Goal: Task Accomplishment & Management: Use online tool/utility

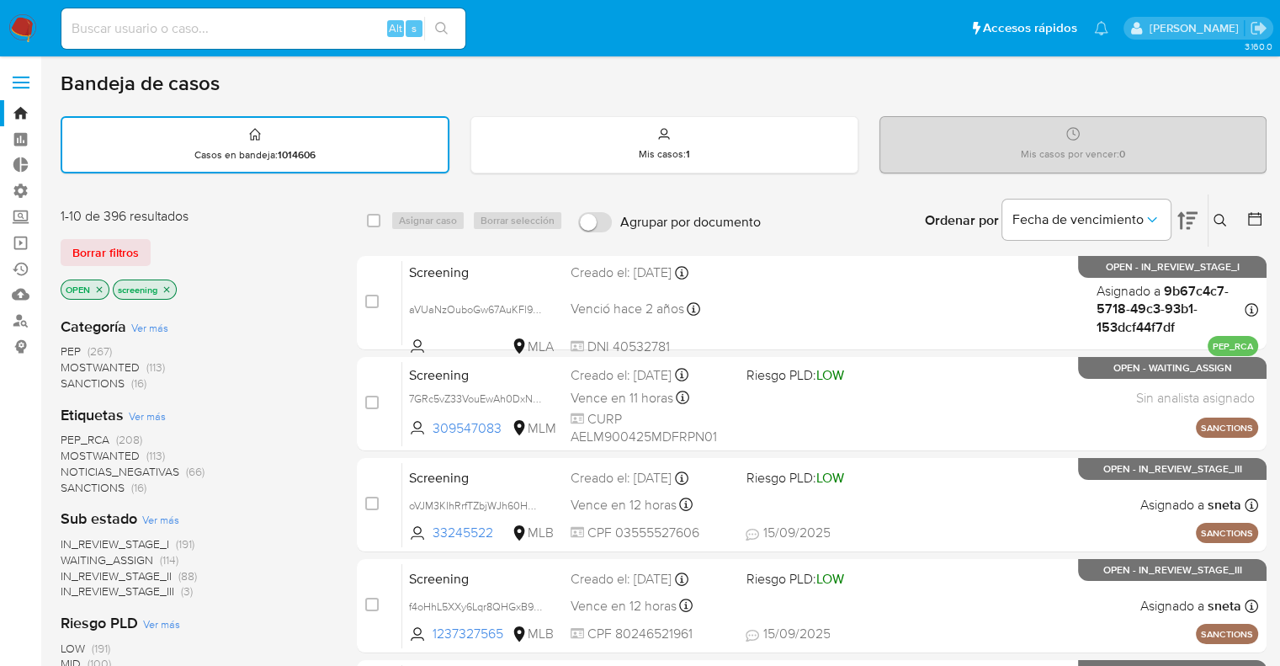
click at [72, 487] on span "SANCTIONS" at bounding box center [93, 487] width 64 height 17
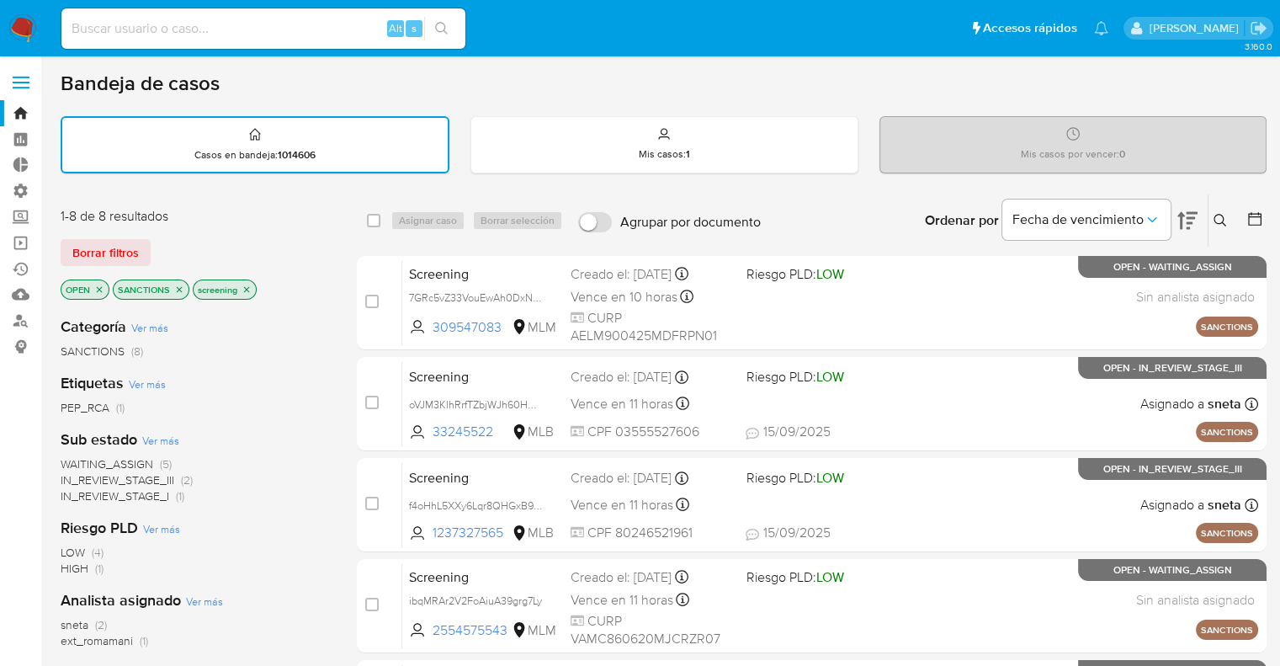
click at [178, 240] on div "Borrar filtros" at bounding box center [195, 252] width 269 height 27
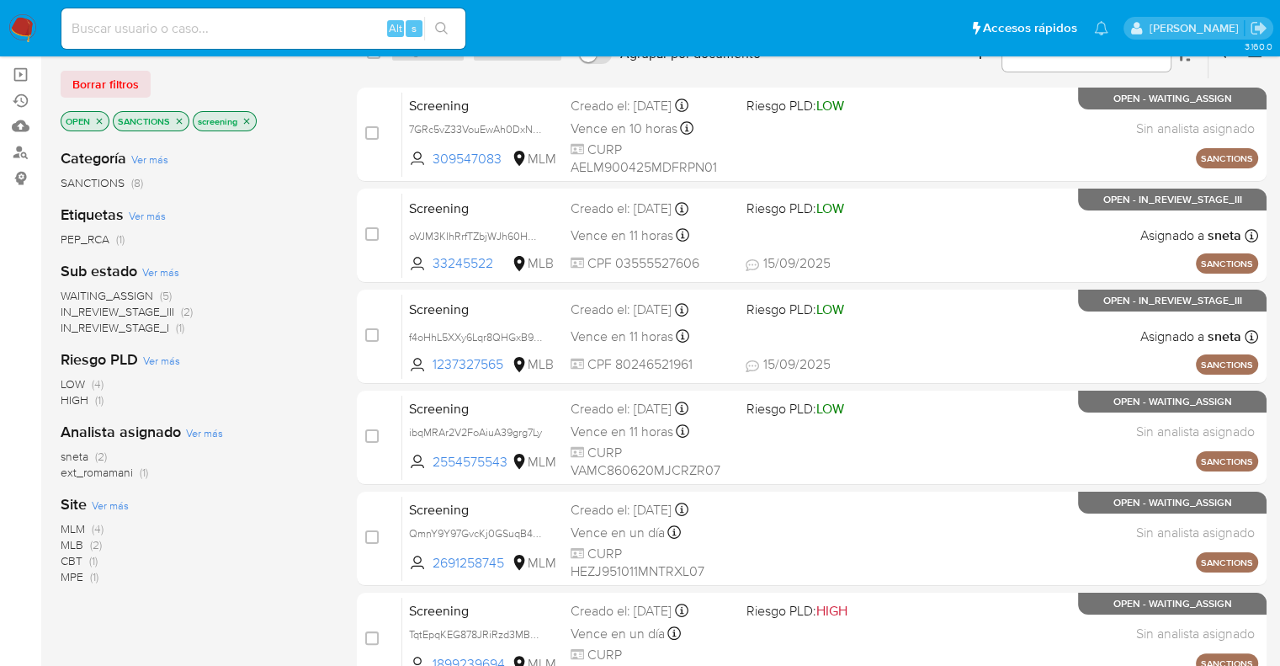
scroll to position [253, 0]
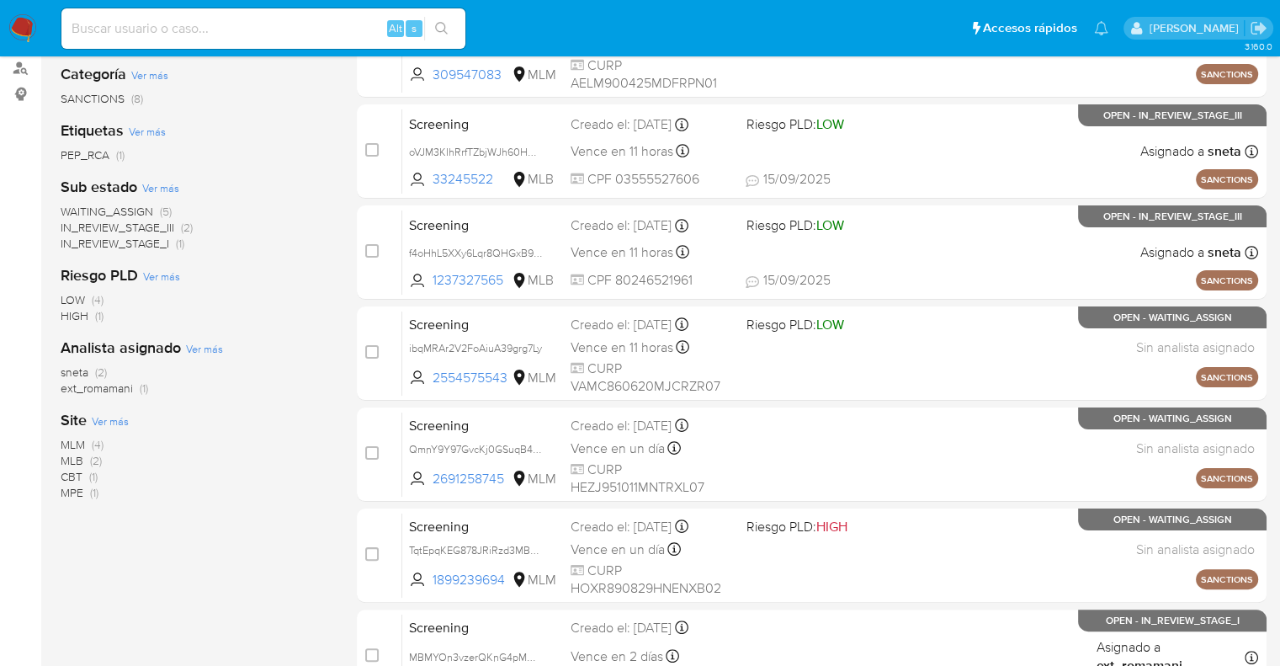
click at [61, 471] on span "CBT" at bounding box center [72, 476] width 22 height 17
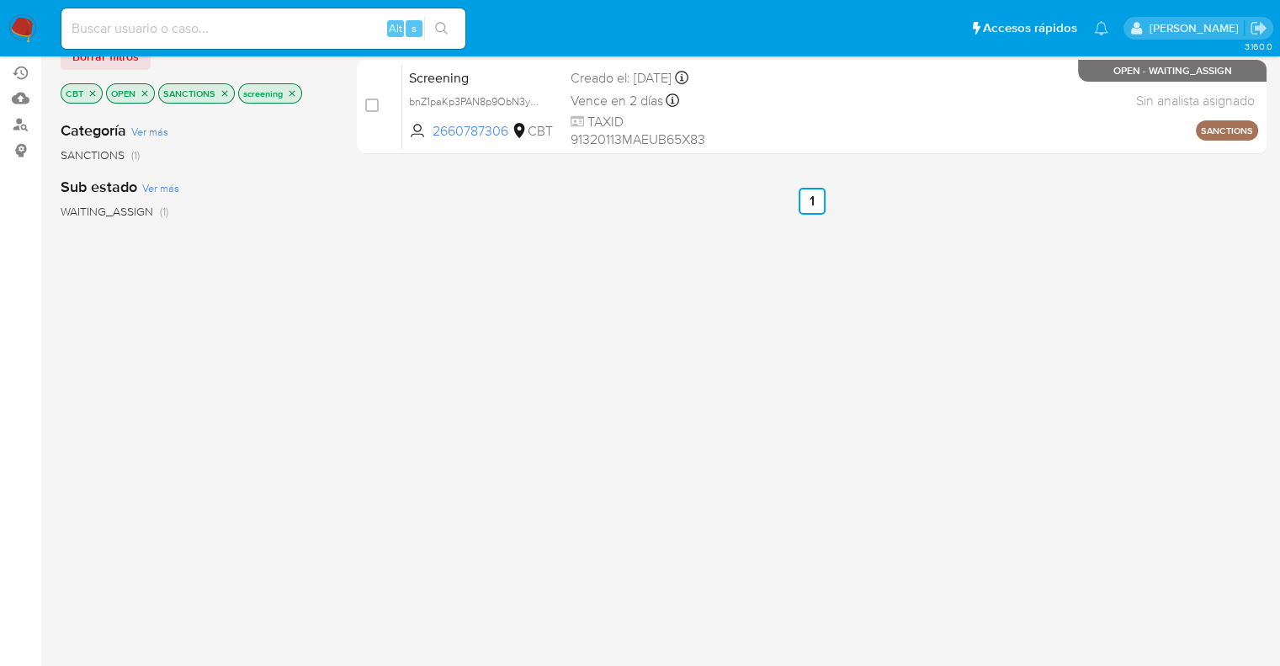
scroll to position [168, 0]
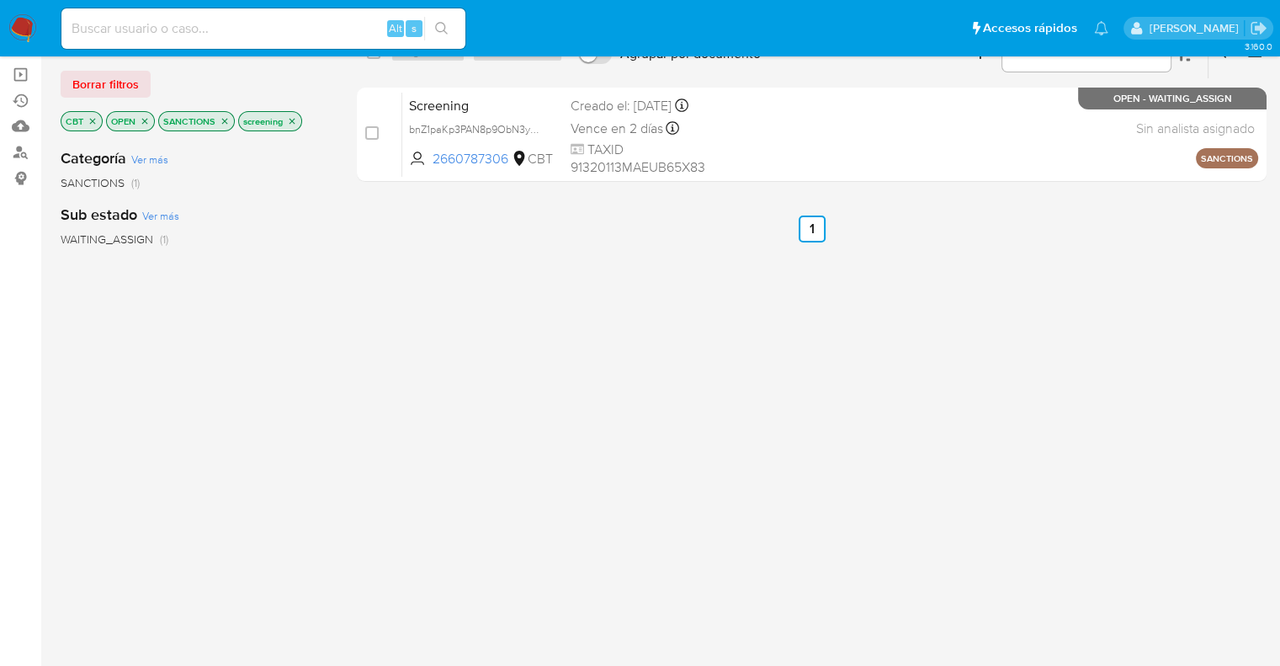
click at [93, 120] on icon "close-filter" at bounding box center [93, 121] width 6 height 6
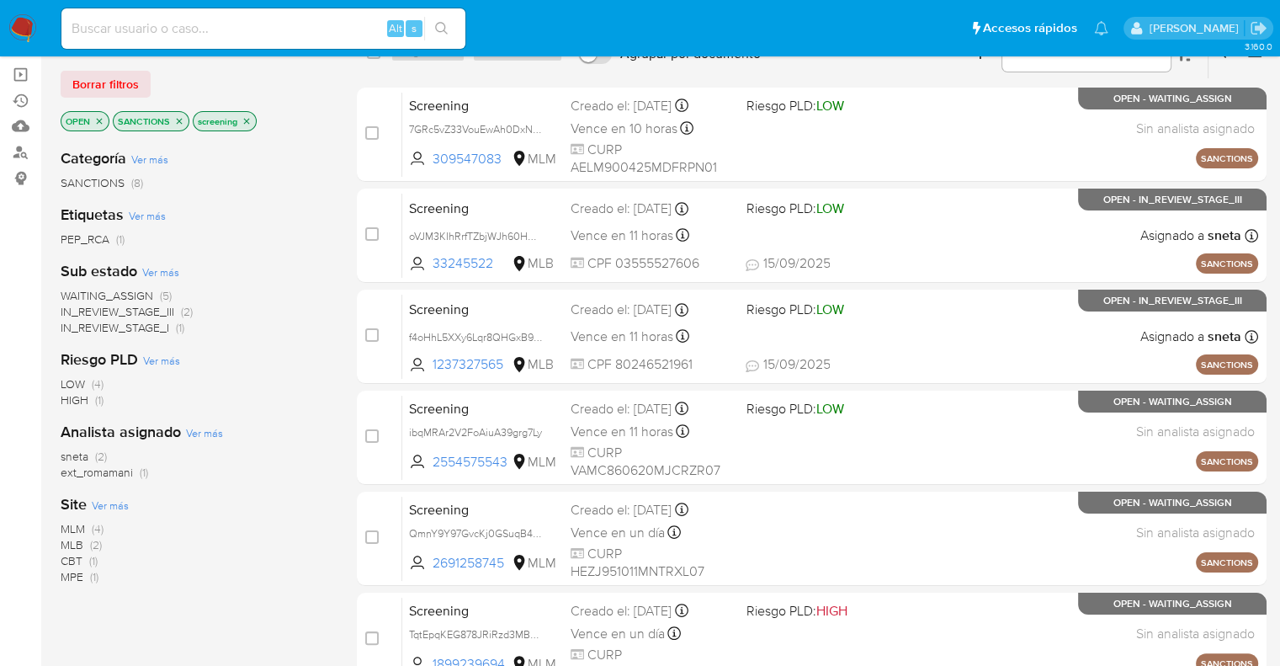
click at [182, 120] on icon "close-filter" at bounding box center [179, 121] width 10 height 10
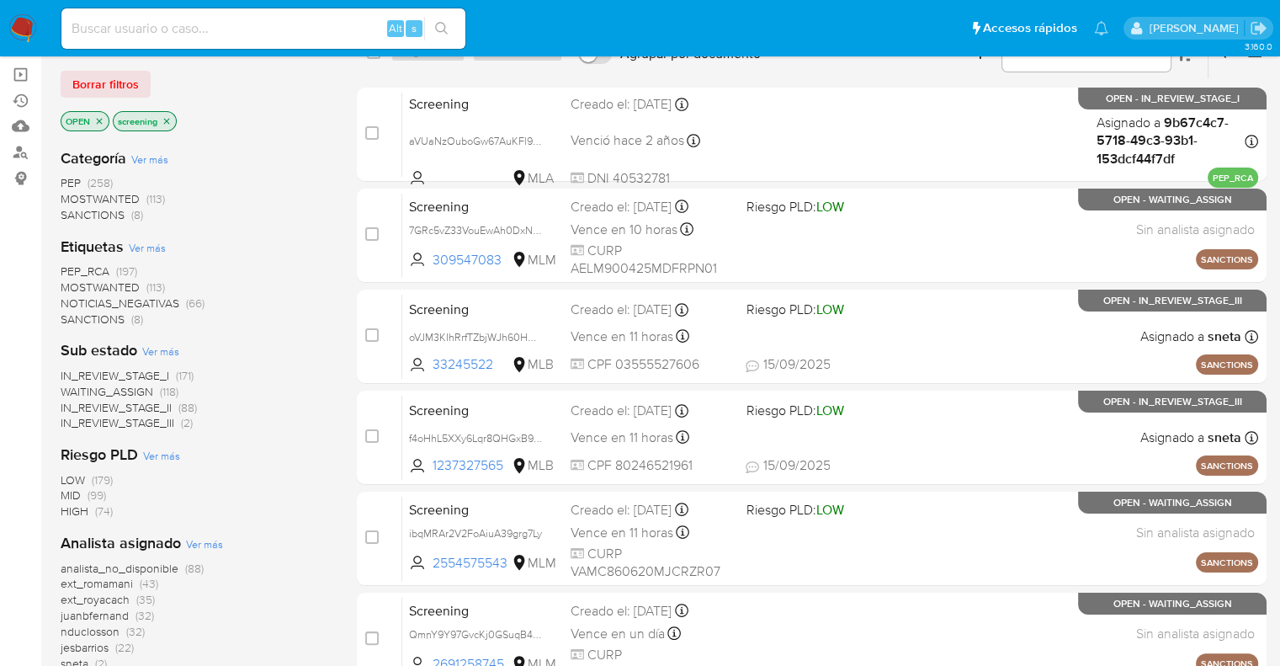
click at [172, 83] on div "Borrar filtros" at bounding box center [195, 84] width 269 height 27
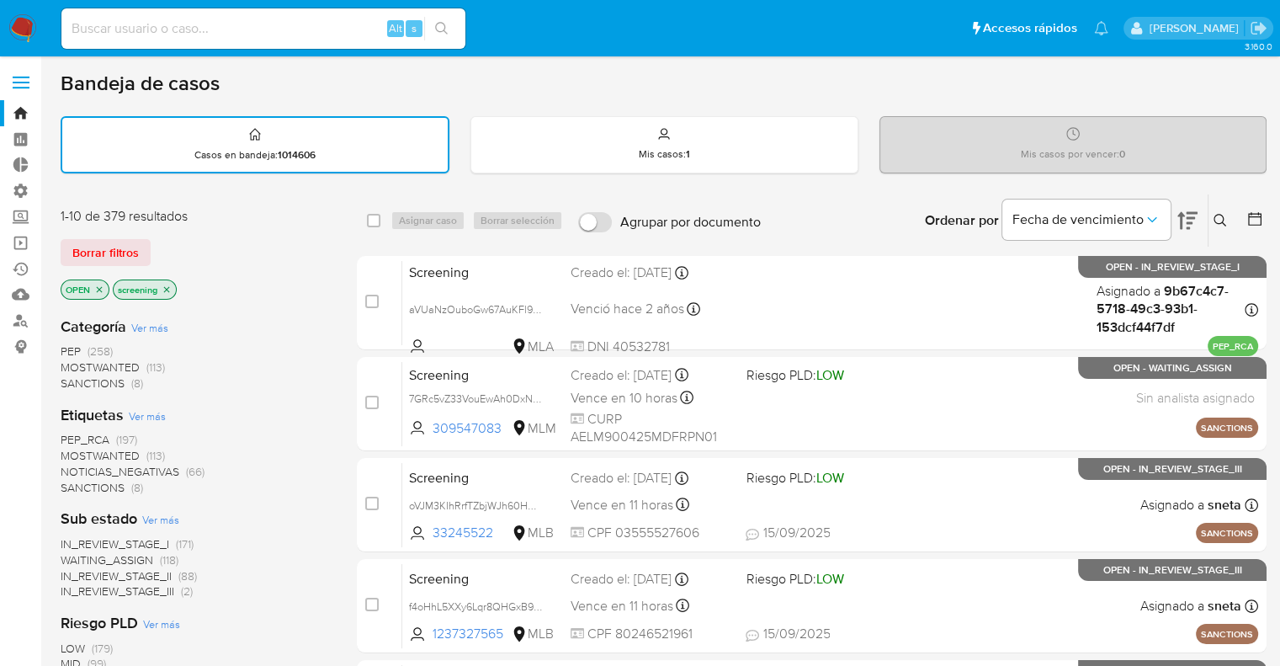
click at [158, 247] on div "Borrar filtros" at bounding box center [195, 252] width 269 height 27
click at [77, 481] on span "SANCTIONS" at bounding box center [93, 487] width 64 height 17
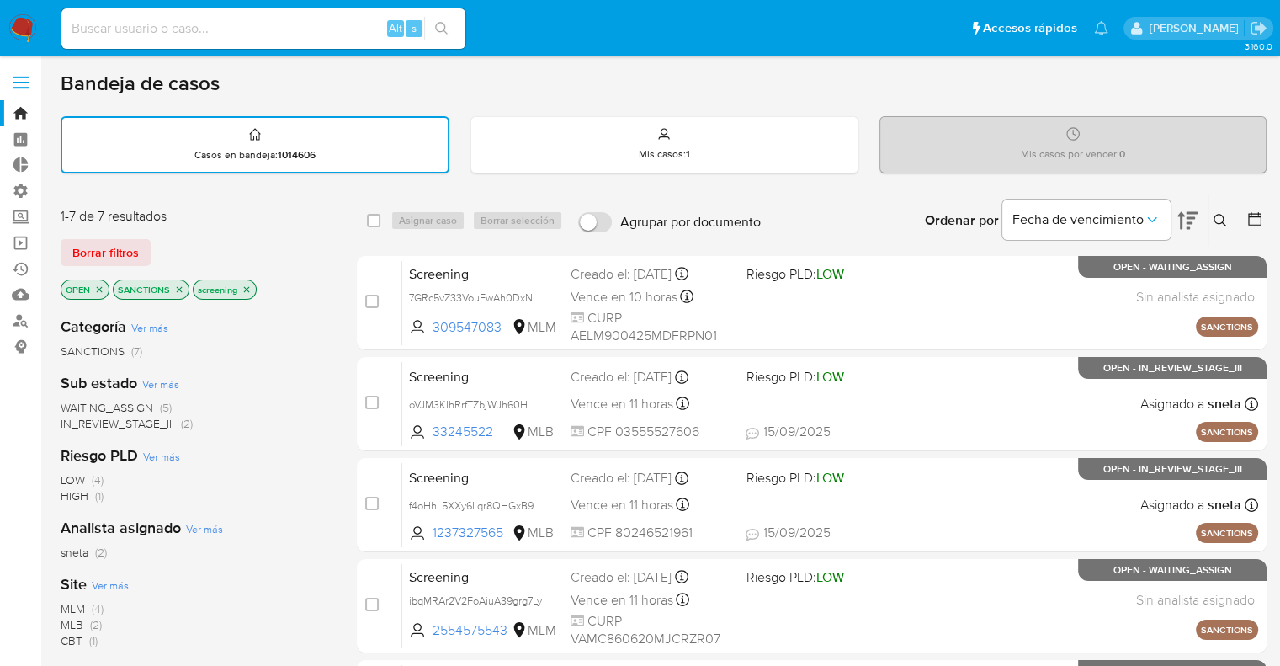
click at [174, 286] on icon "close-filter" at bounding box center [179, 289] width 10 height 10
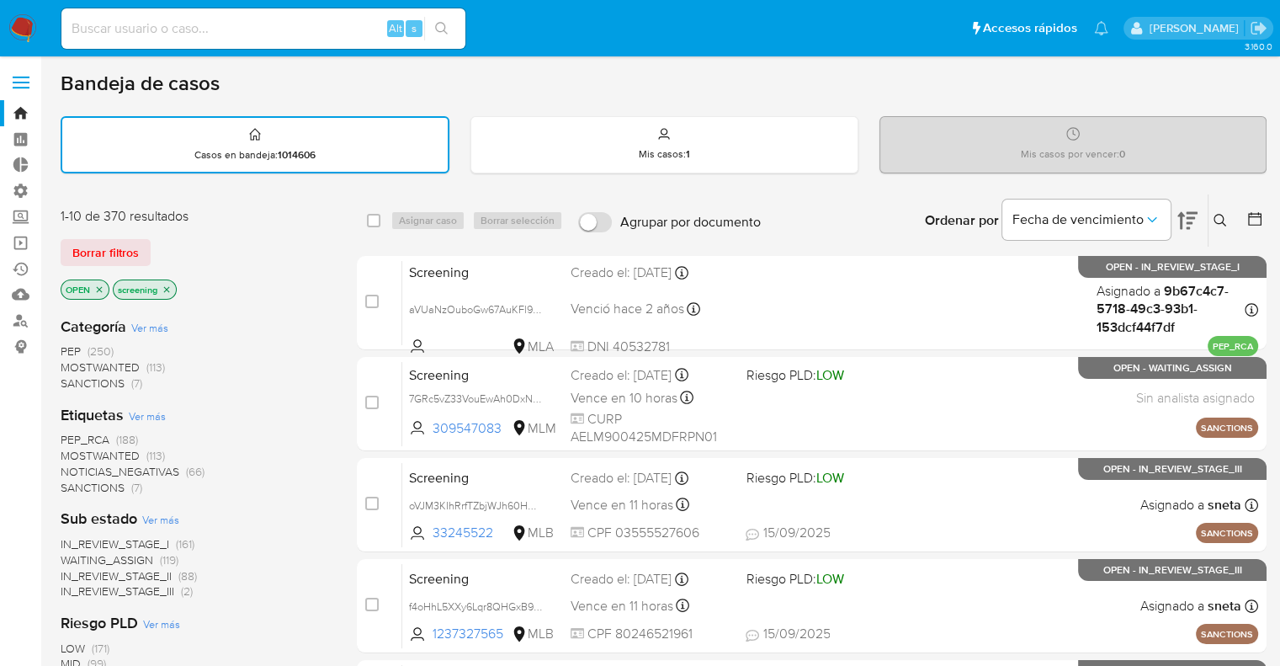
click at [184, 236] on div "1-10 de 370 resultados Borrar filtros OPEN screening" at bounding box center [195, 255] width 269 height 96
click at [79, 448] on span "MOSTWANTED" at bounding box center [100, 455] width 79 height 17
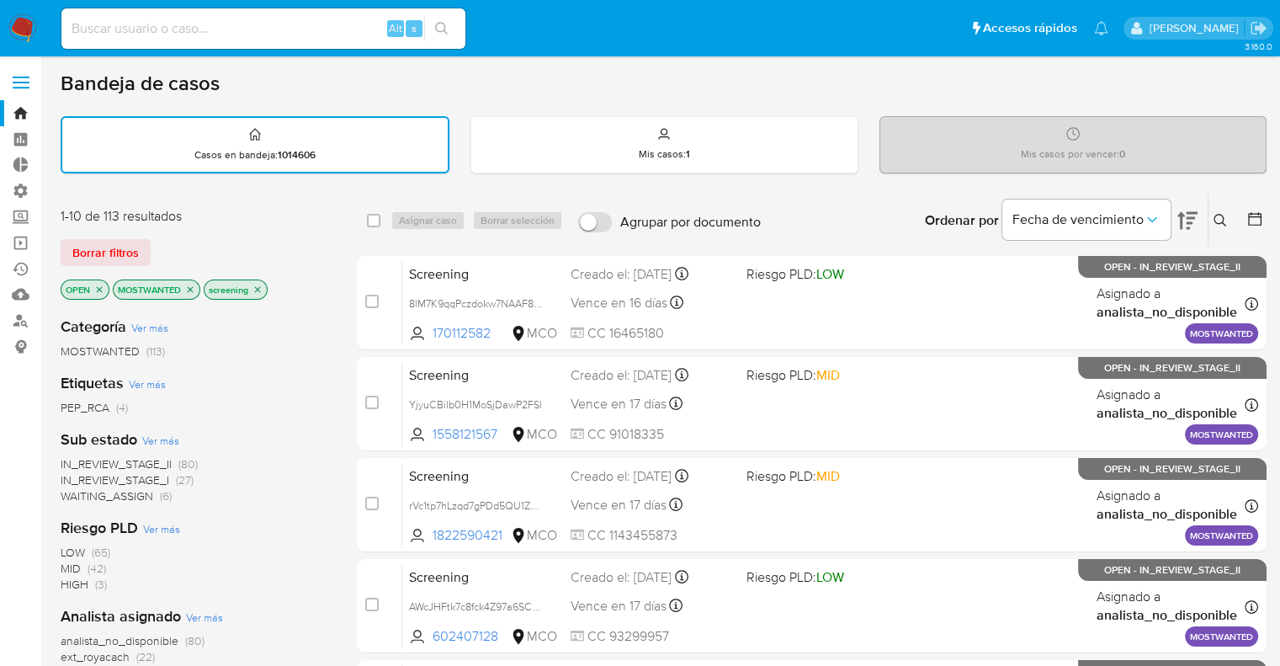
click at [189, 284] on icon "close-filter" at bounding box center [190, 289] width 10 height 10
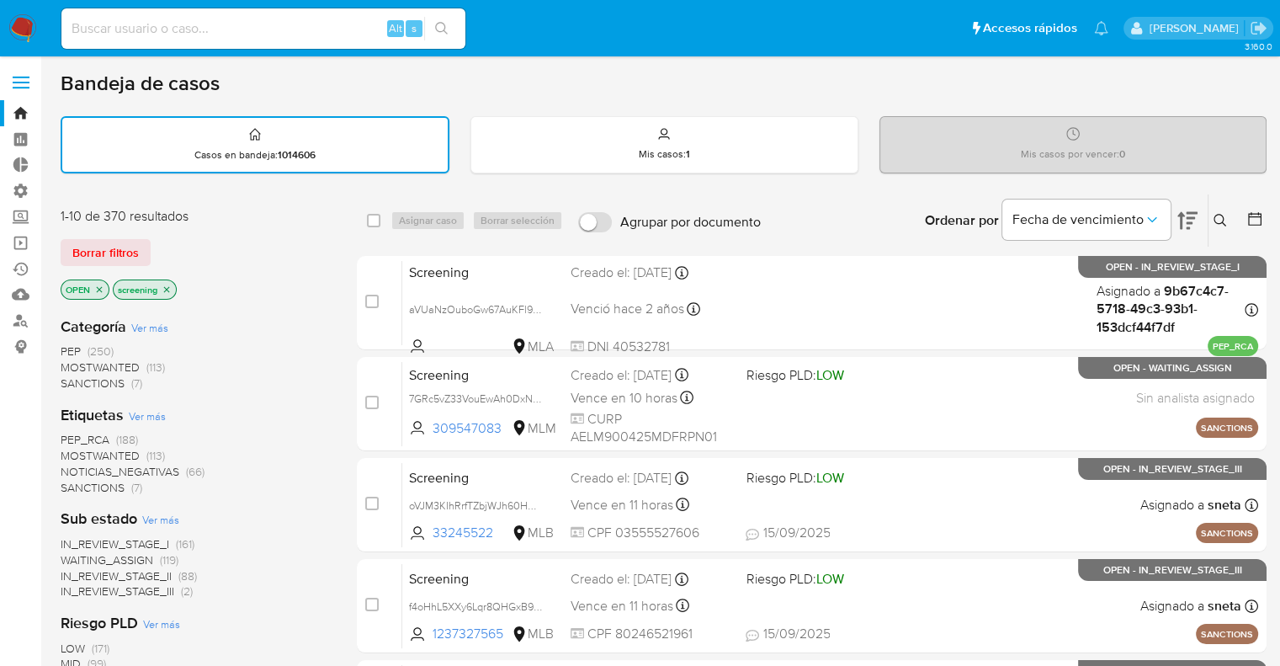
click at [69, 432] on span "PEP_RCA" at bounding box center [85, 439] width 49 height 17
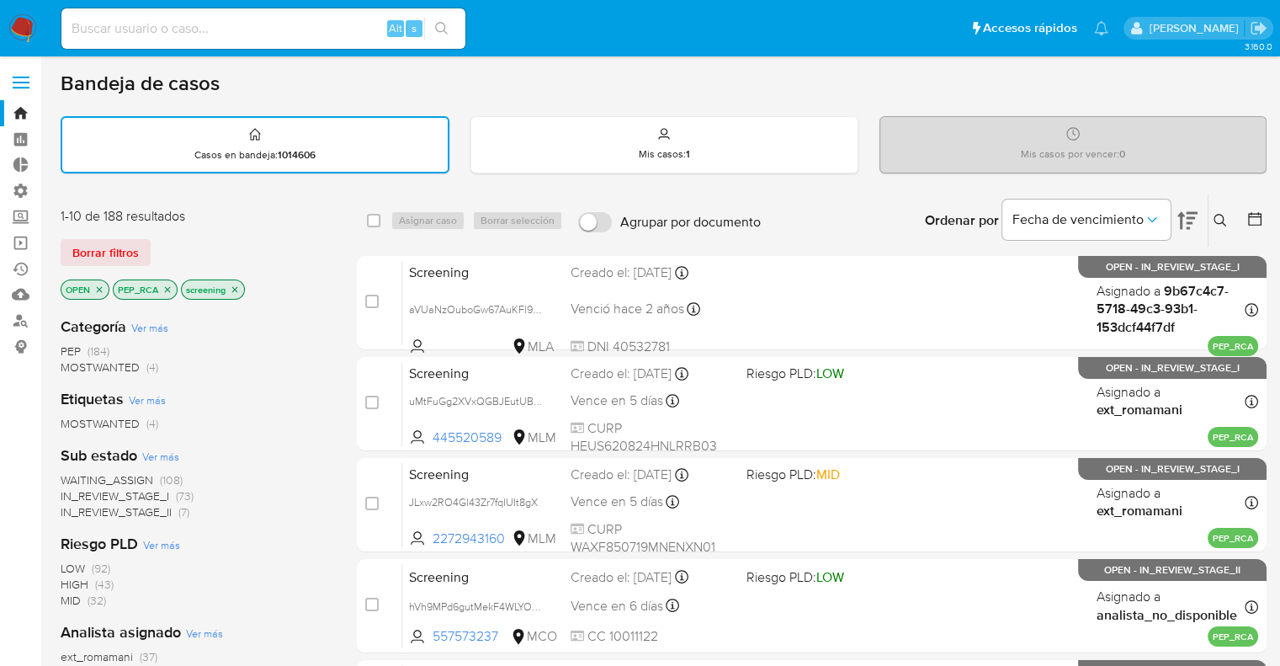
click at [168, 287] on icon "close-filter" at bounding box center [167, 289] width 10 height 10
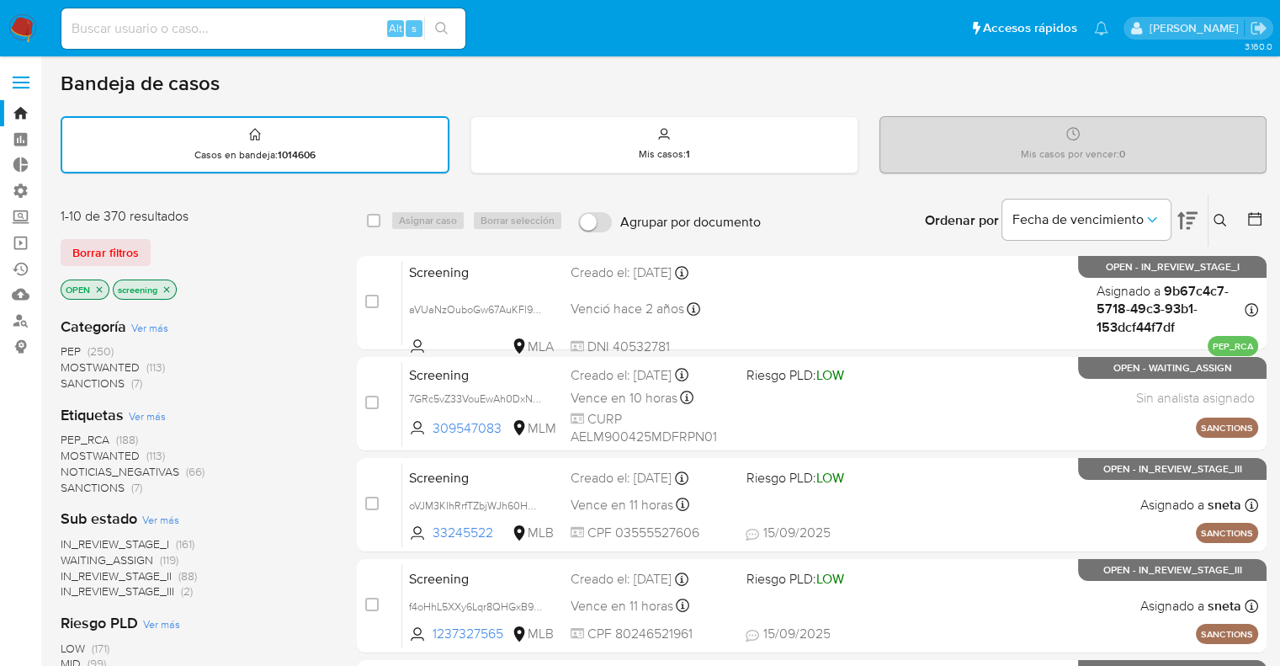
click at [168, 242] on div "Borrar filtros" at bounding box center [195, 252] width 269 height 27
click at [76, 481] on span "SANCTIONS" at bounding box center [93, 487] width 64 height 17
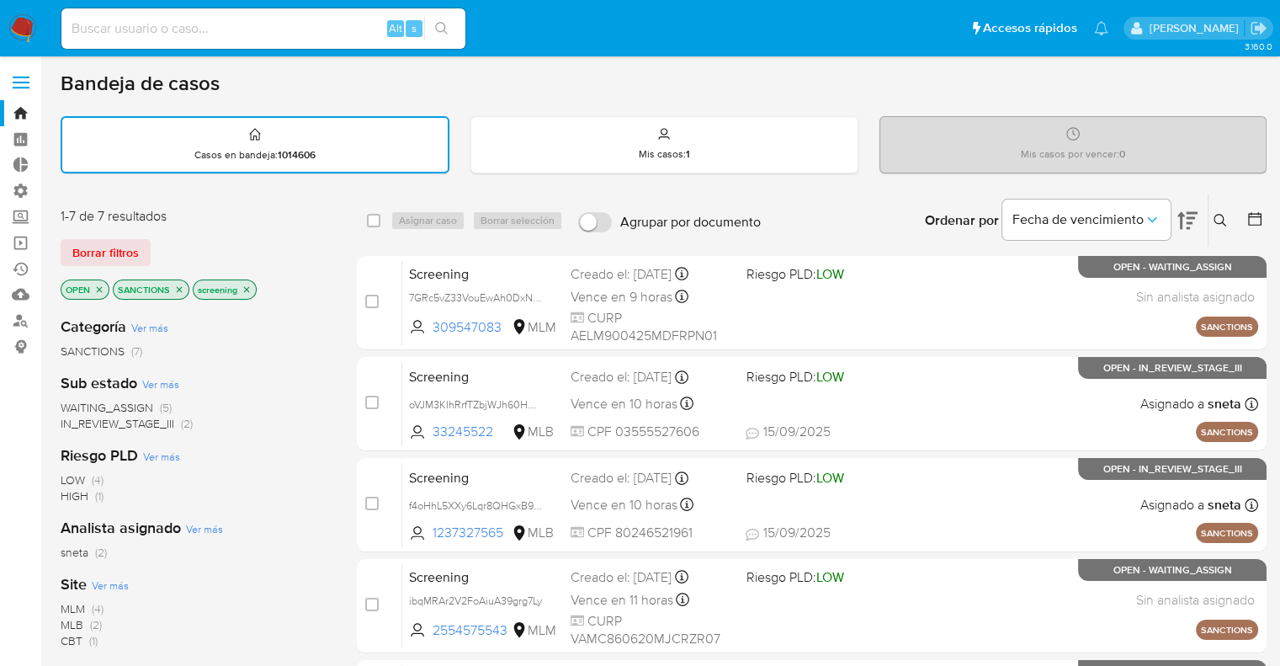
click at [182, 285] on icon "close-filter" at bounding box center [179, 289] width 10 height 10
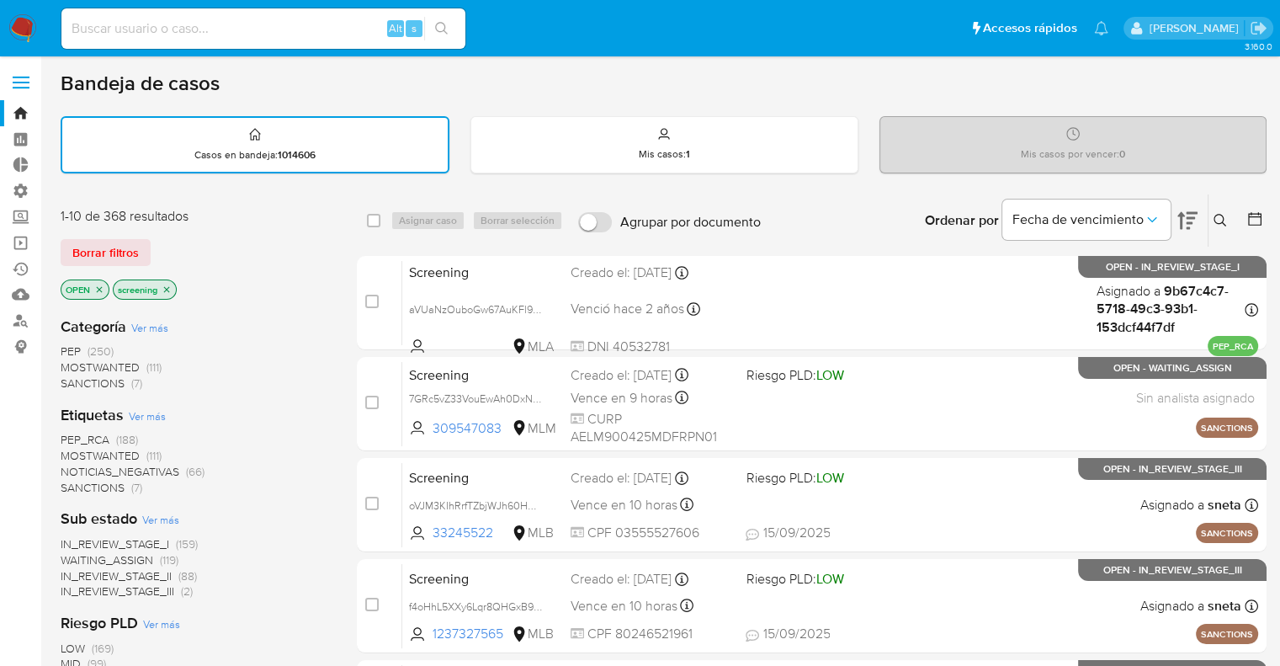
click at [168, 245] on div "Borrar filtros" at bounding box center [195, 252] width 269 height 27
click at [72, 482] on span "SANCTIONS" at bounding box center [93, 487] width 64 height 17
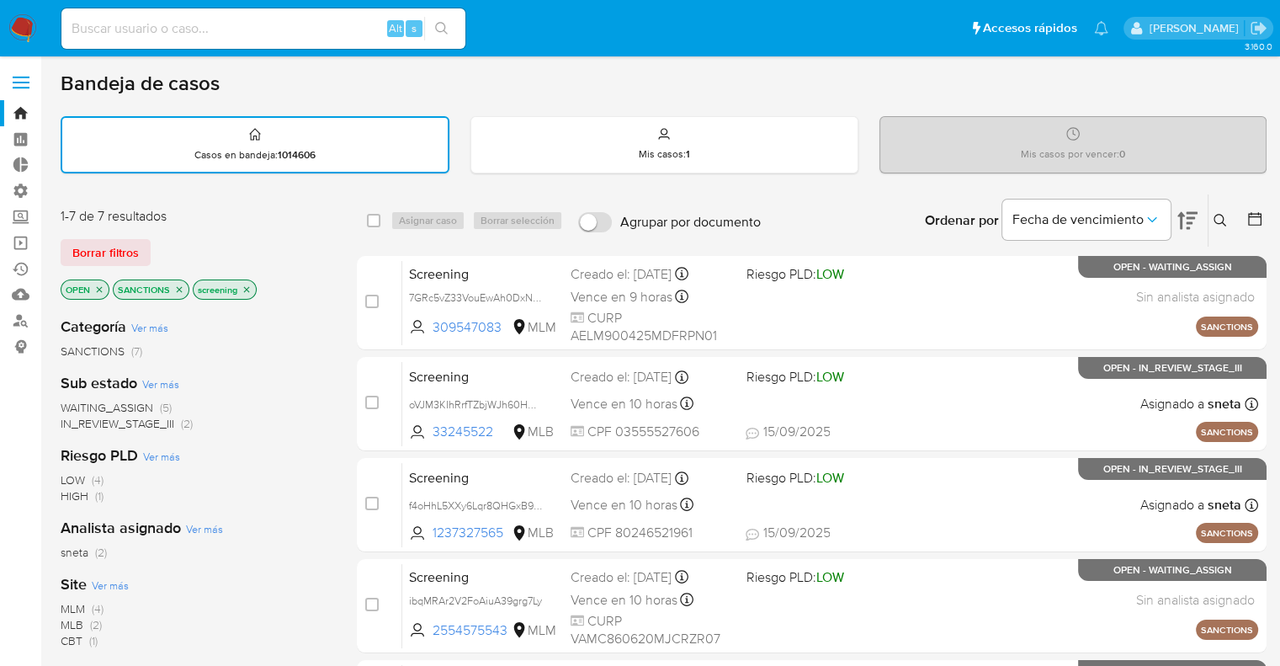
click at [182, 286] on icon "close-filter" at bounding box center [179, 289] width 10 height 10
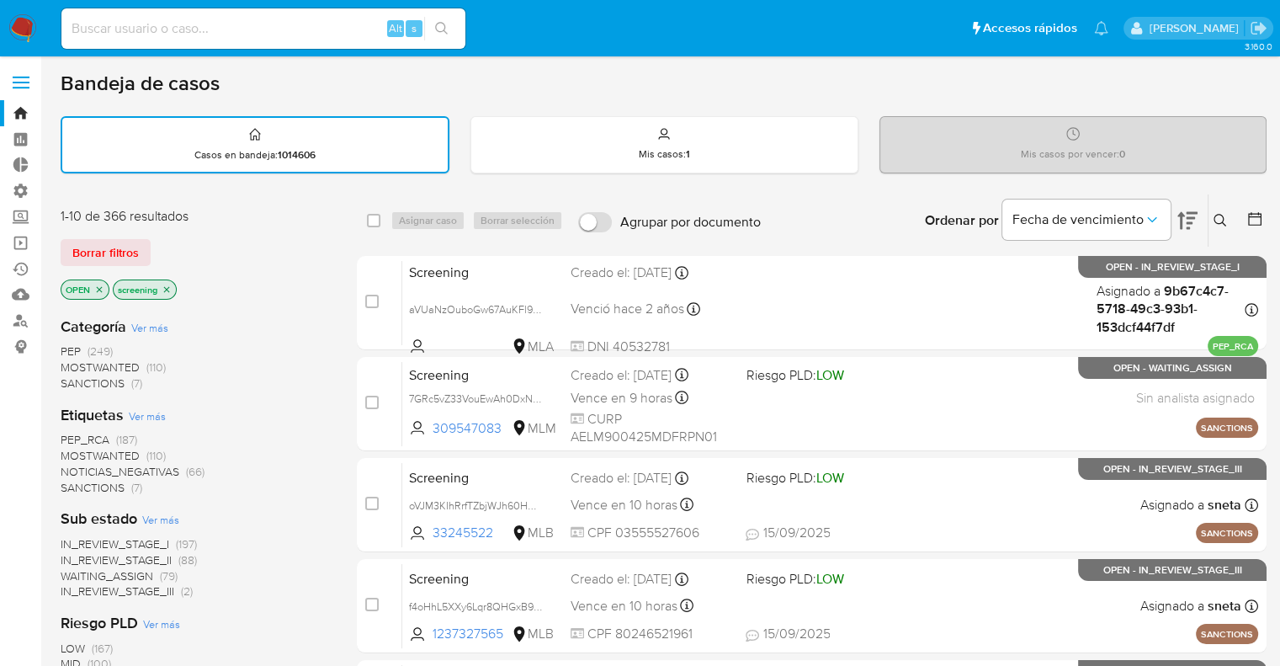
click at [158, 241] on div "Borrar filtros" at bounding box center [195, 252] width 269 height 27
click at [182, 247] on div "Borrar filtros" at bounding box center [195, 252] width 269 height 27
click at [160, 247] on div "Borrar filtros" at bounding box center [195, 252] width 269 height 27
click at [167, 246] on div "Borrar filtros" at bounding box center [195, 252] width 269 height 27
click at [173, 275] on div "1-10 de 366 resultados Borrar filtros OPEN screening" at bounding box center [195, 255] width 269 height 96
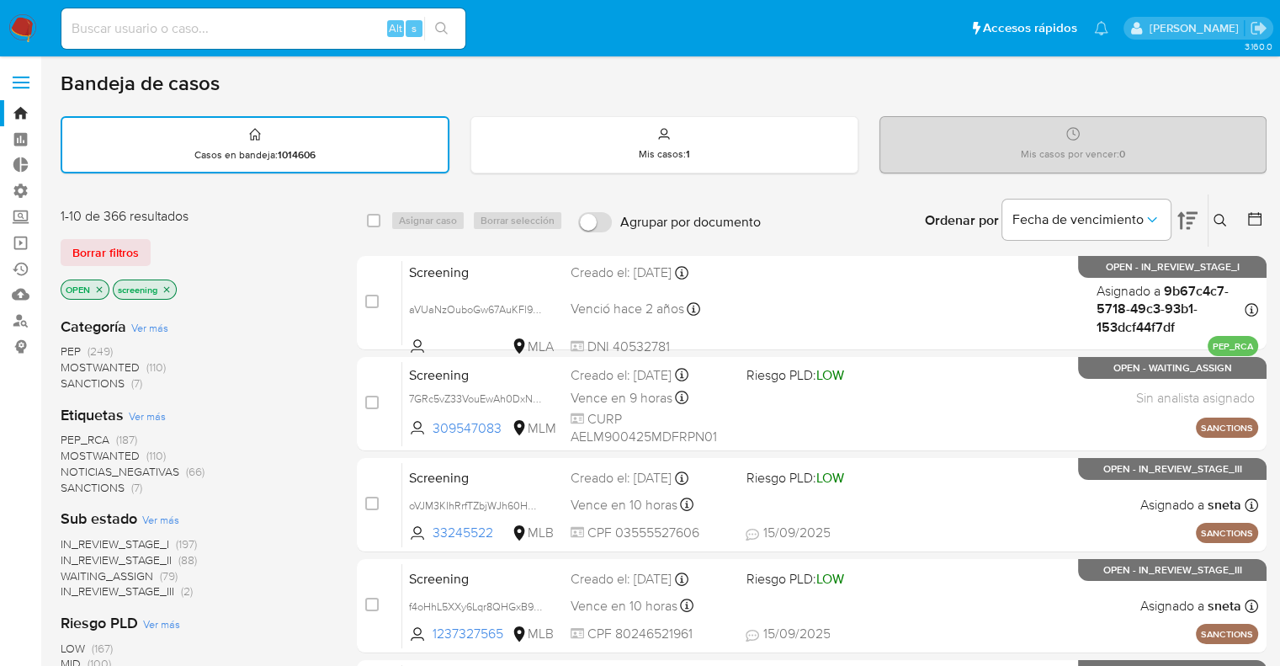
click at [157, 245] on div "Borrar filtros" at bounding box center [195, 252] width 269 height 27
click at [168, 245] on div "Borrar filtros" at bounding box center [195, 252] width 269 height 27
click at [166, 245] on div "Borrar filtros" at bounding box center [195, 252] width 269 height 27
click at [167, 245] on div "Borrar filtros" at bounding box center [195, 252] width 269 height 27
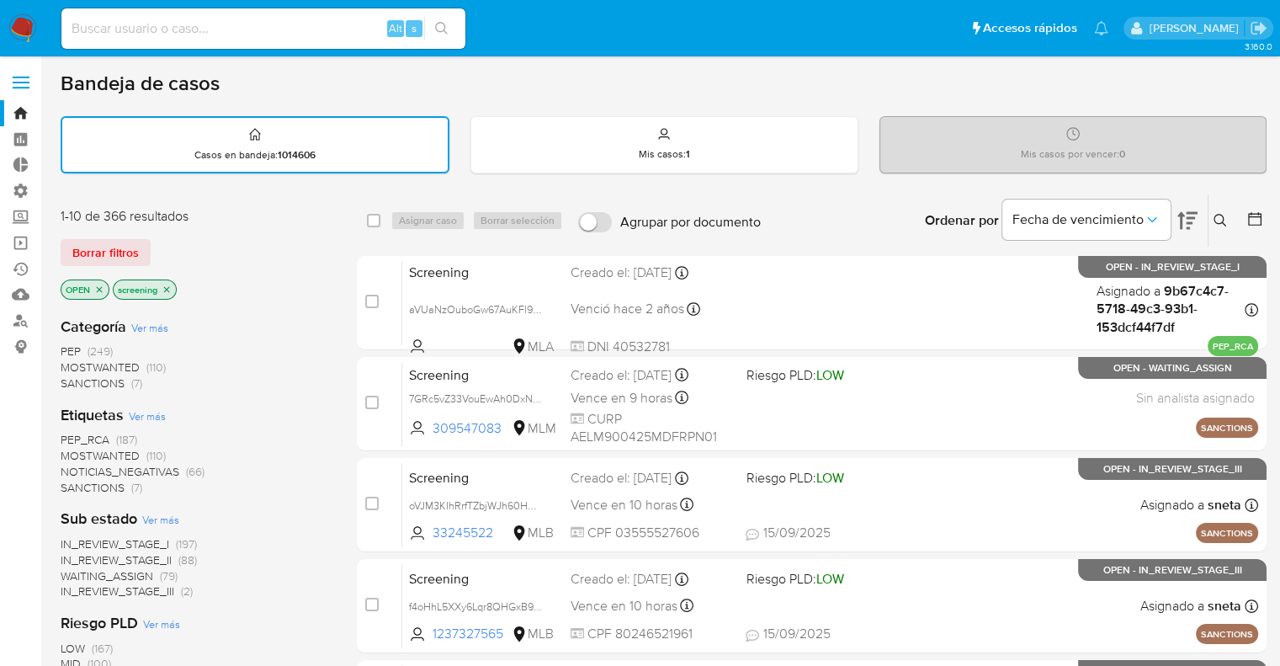
click at [162, 246] on div "Borrar filtros" at bounding box center [195, 252] width 269 height 27
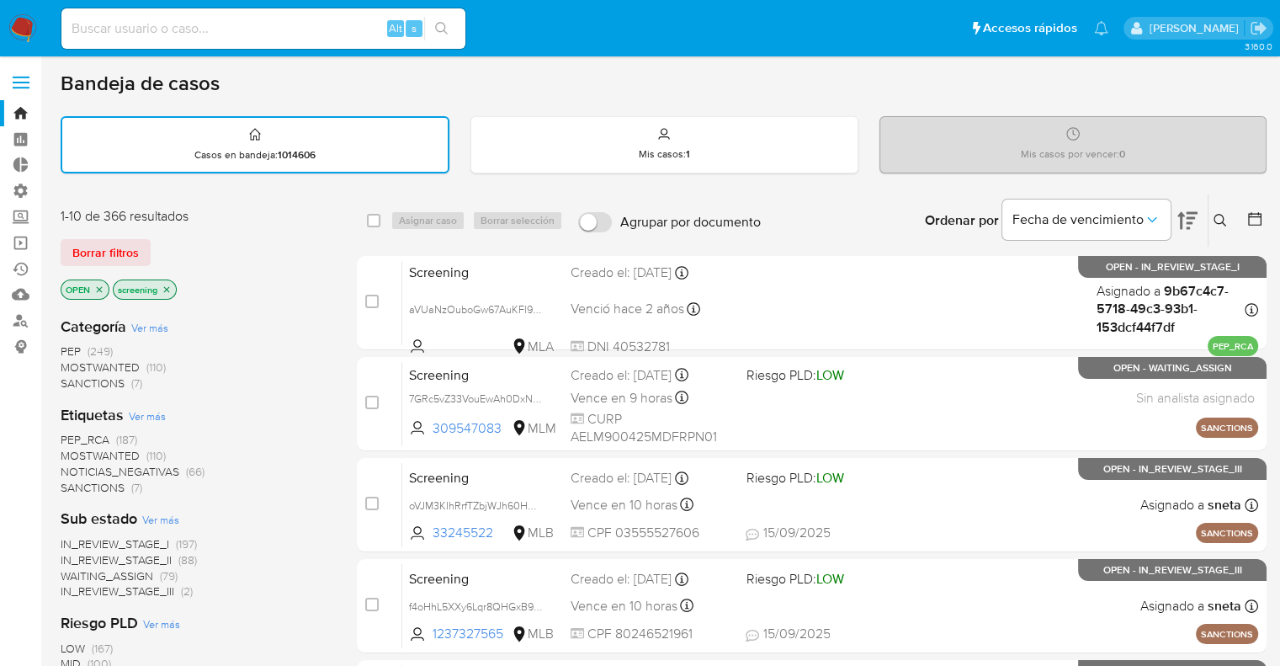
click at [155, 246] on div "Borrar filtros" at bounding box center [195, 252] width 269 height 27
click at [160, 246] on div "Borrar filtros" at bounding box center [195, 252] width 269 height 27
click at [159, 246] on div "Borrar filtros" at bounding box center [195, 252] width 269 height 27
click at [162, 246] on div "Borrar filtros" at bounding box center [195, 252] width 269 height 27
click at [160, 248] on div "Borrar filtros" at bounding box center [195, 252] width 269 height 27
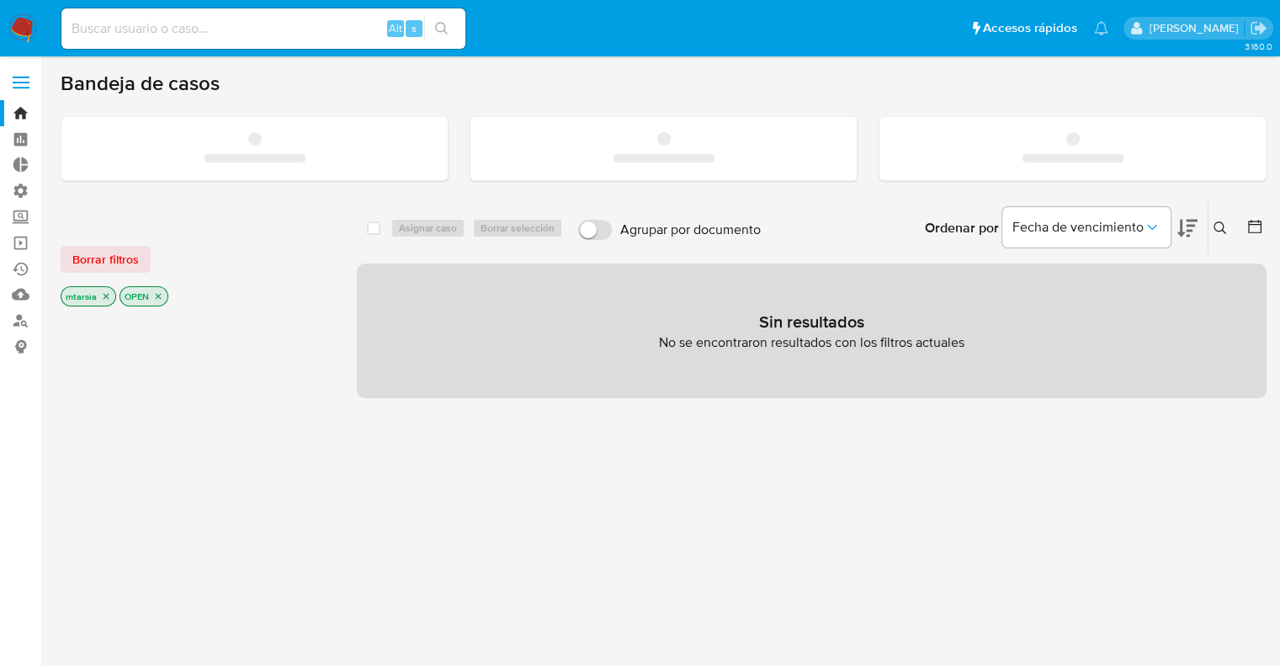
click at [242, 25] on input at bounding box center [263, 29] width 404 height 22
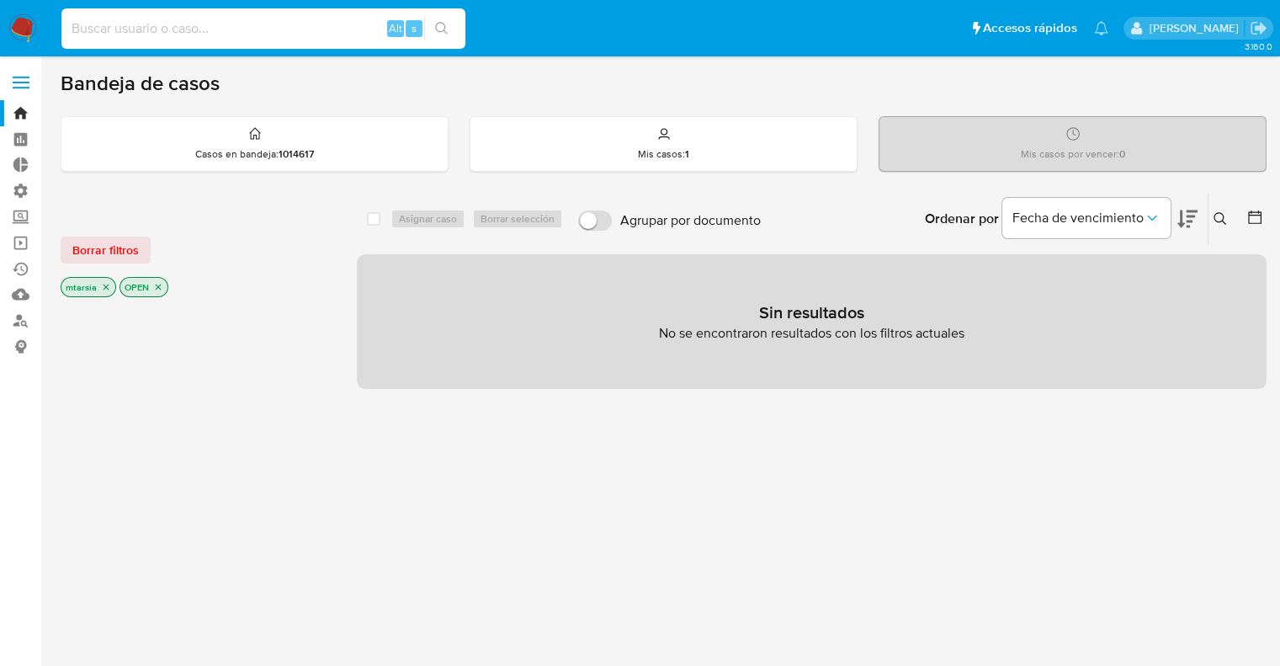
paste input "RUafPWNzKdaTb0i30A7gXYI6"
type input "RUafPWNzKdaTb0i30A7gXYI6"
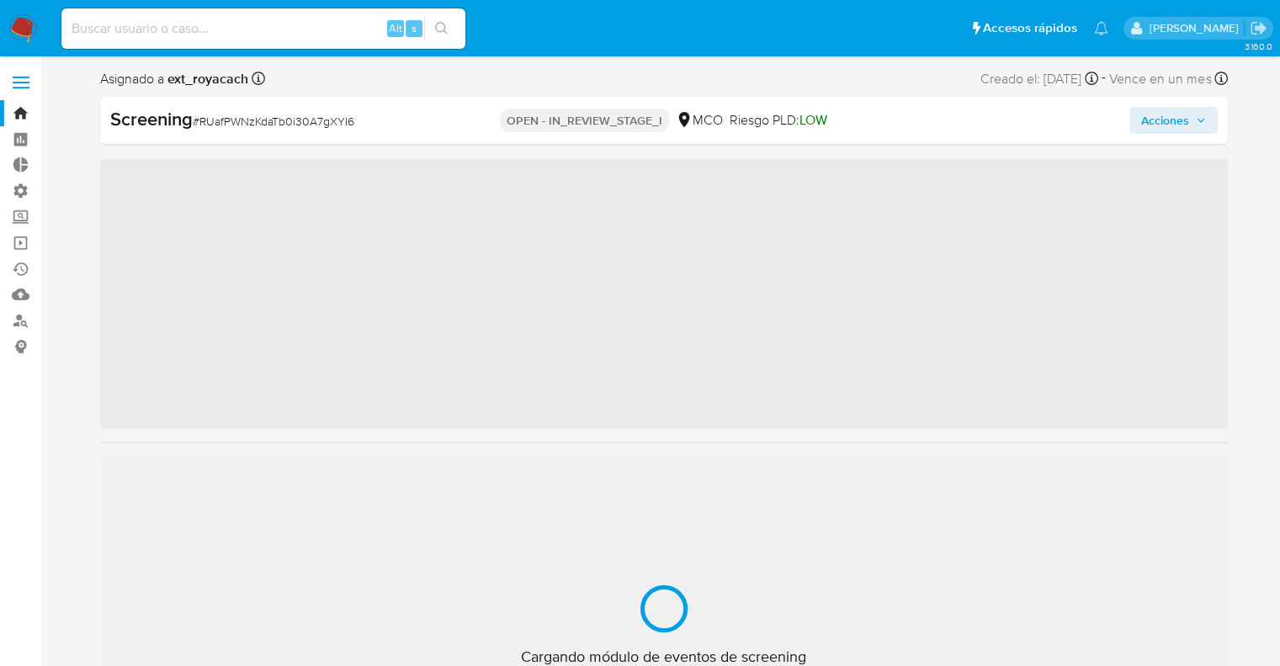
click at [926, 29] on ul "Pausado Ver notificaciones Alt s Accesos rápidos Presiona las siguientes teclas…" at bounding box center [585, 28] width 1064 height 42
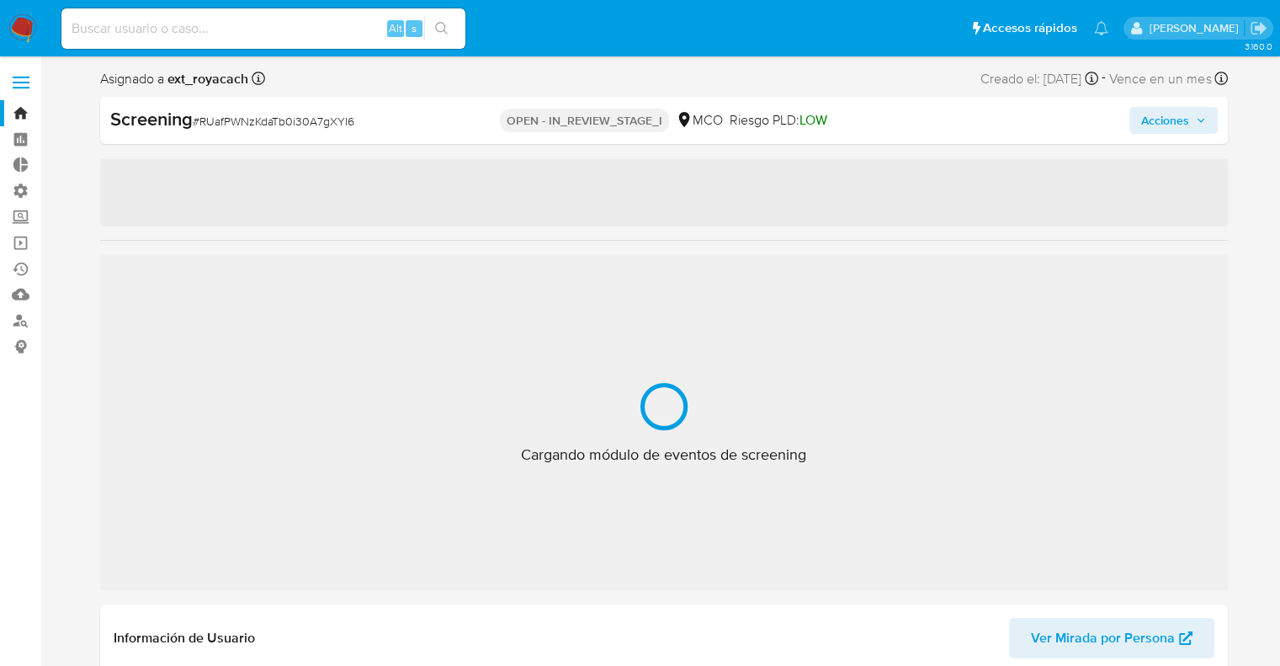
select select "10"
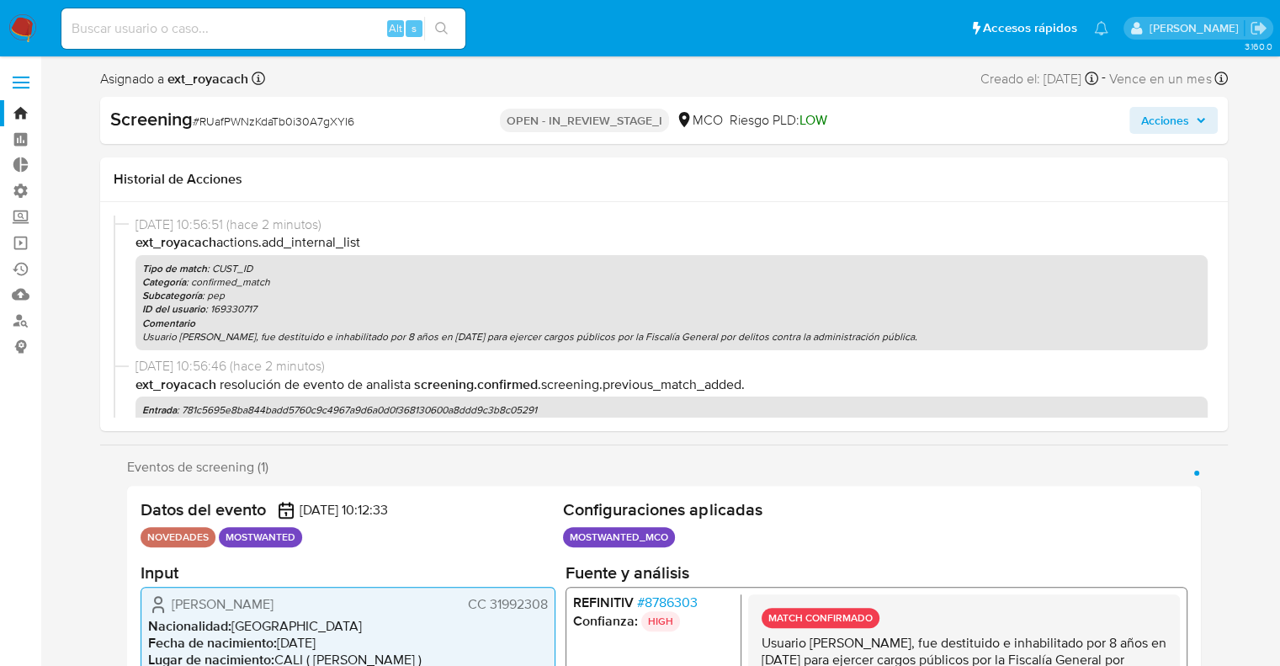
click at [1220, 461] on div "Eventos de screening (1) Página 1 Datos del evento [DATE] 10:12:33 NOVEDADES MO…" at bounding box center [664, 641] width 1128 height 364
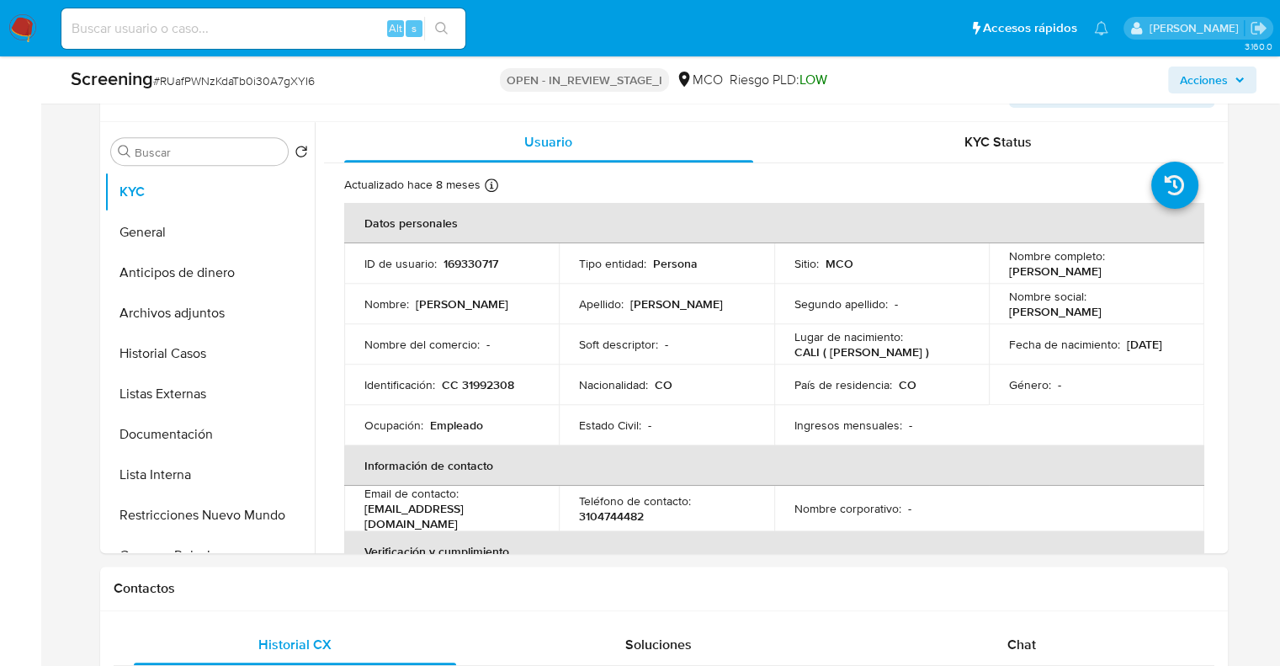
scroll to position [758, 0]
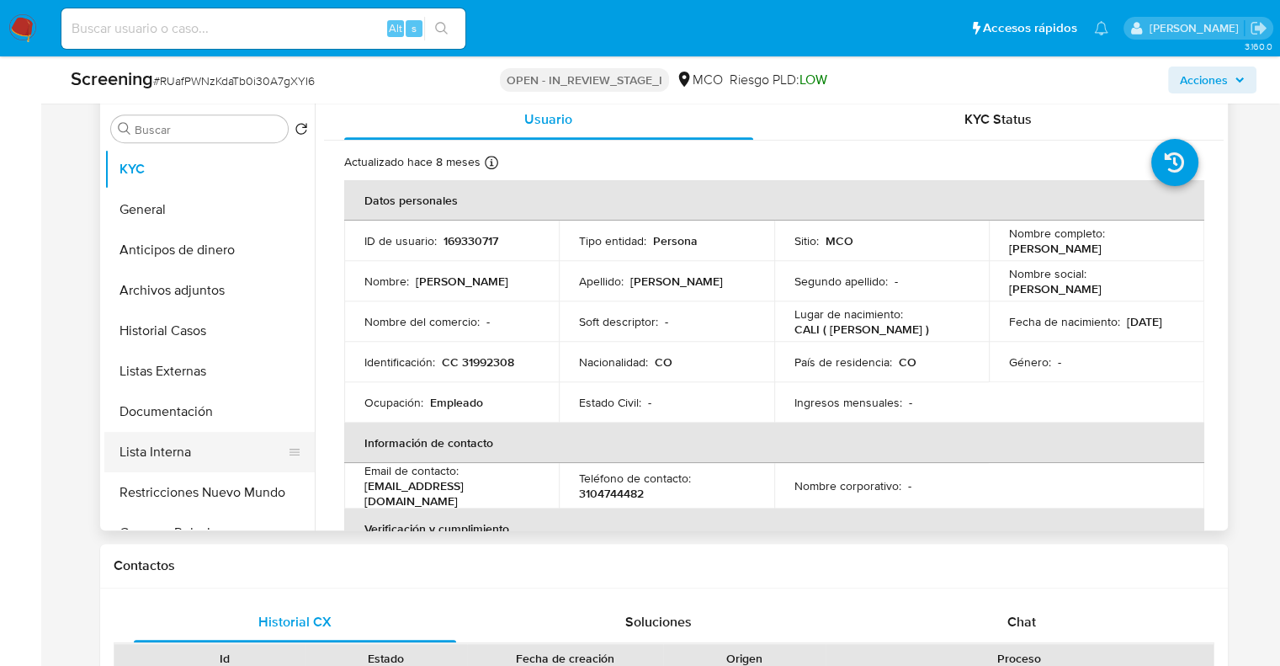
click at [215, 444] on button "Lista Interna" at bounding box center [202, 452] width 197 height 40
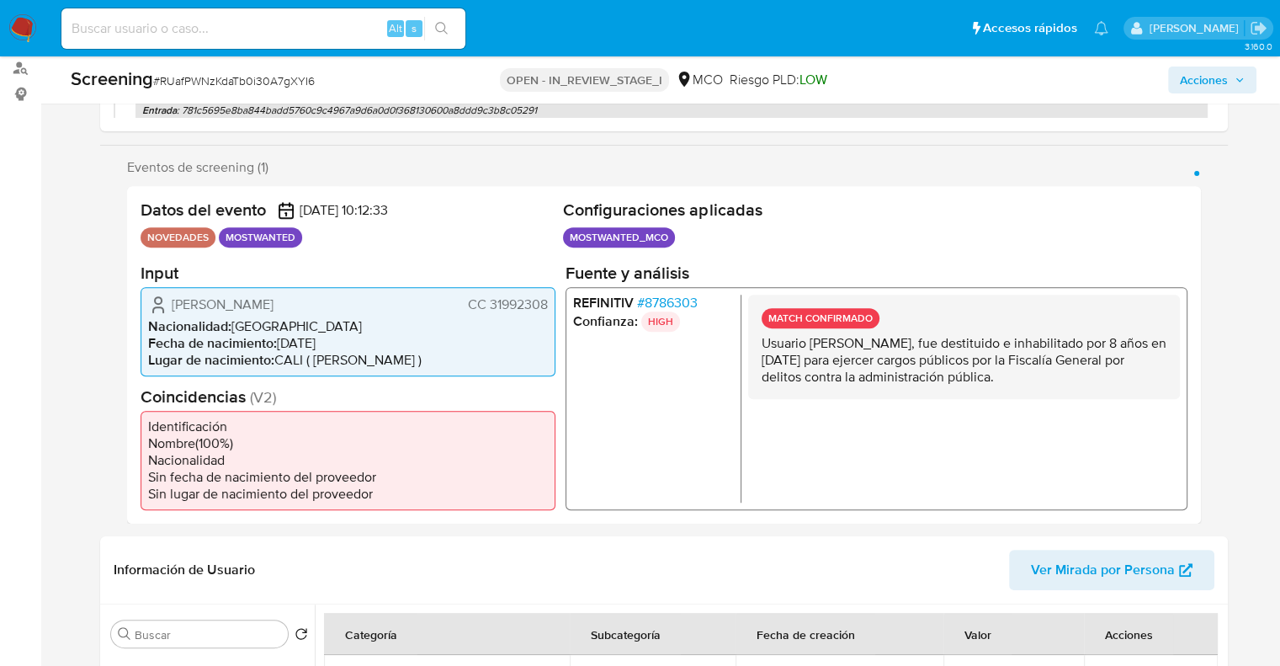
scroll to position [673, 0]
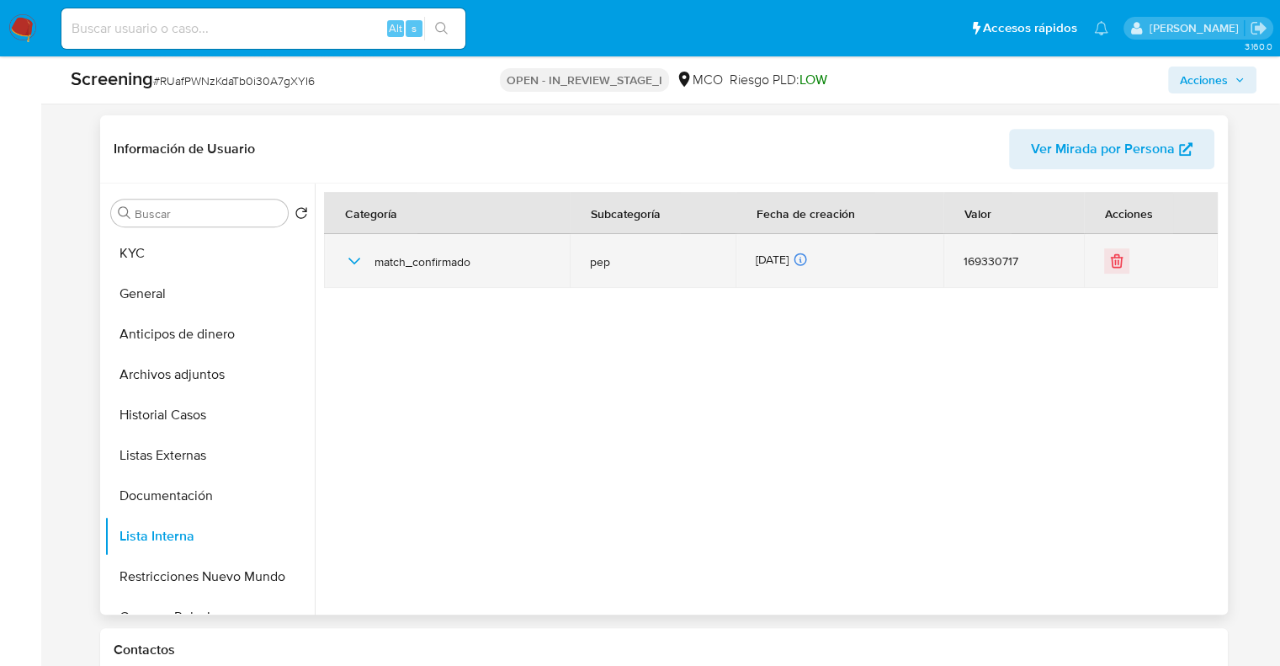
click at [1119, 275] on td at bounding box center [1150, 261] width 133 height 54
click at [1119, 272] on button "Eliminar" at bounding box center [1116, 260] width 25 height 25
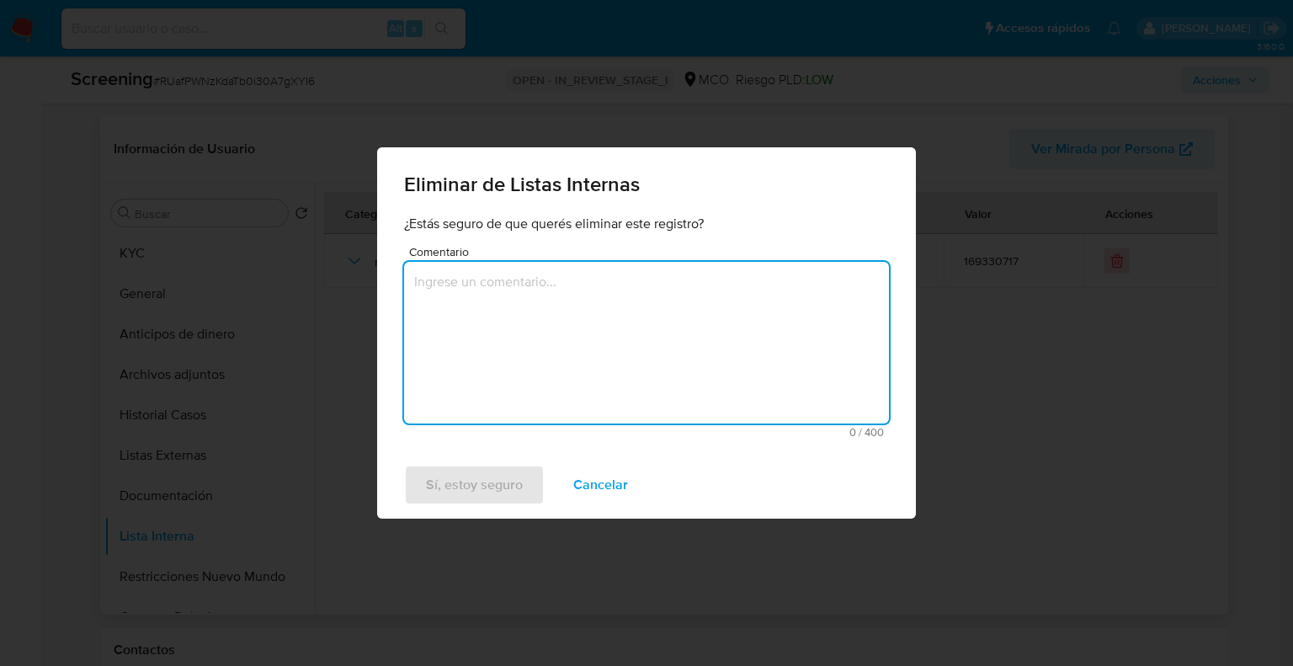
click at [564, 332] on textarea "Comentario" at bounding box center [646, 343] width 485 height 162
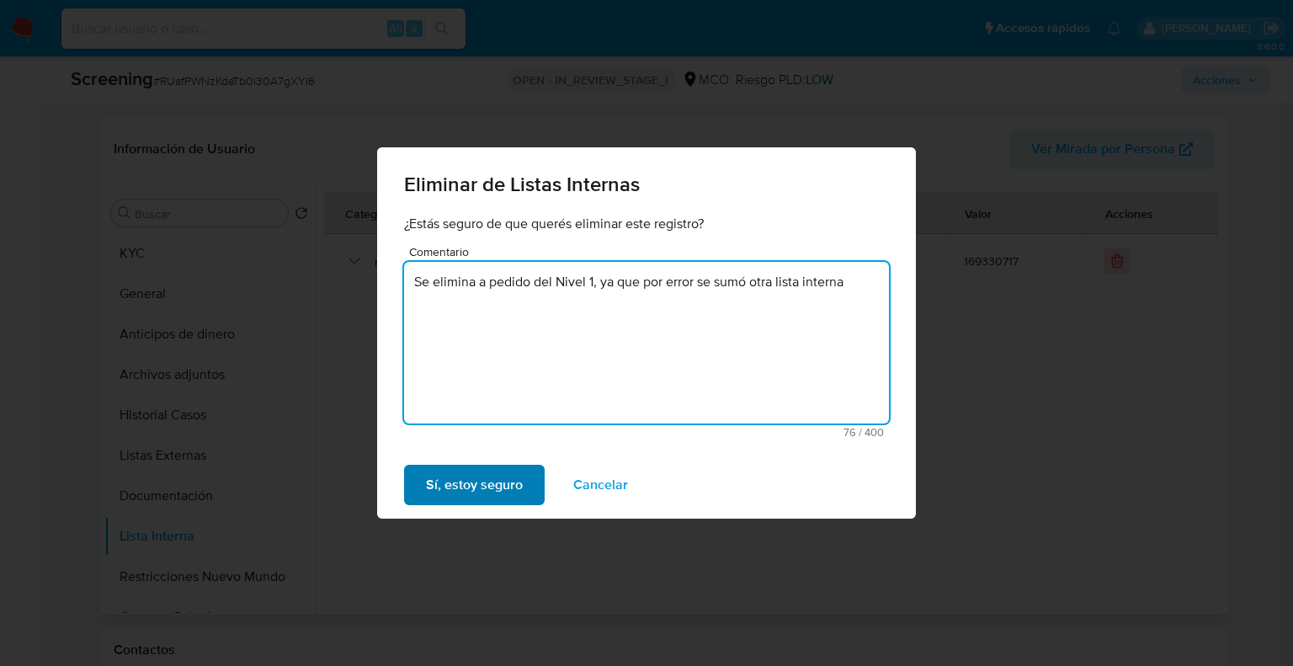
type textarea "Se elimina a pedido del Nivel 1, ya que por error se sumó otra lista interna"
click at [529, 487] on button "Sí, estoy seguro" at bounding box center [474, 485] width 141 height 40
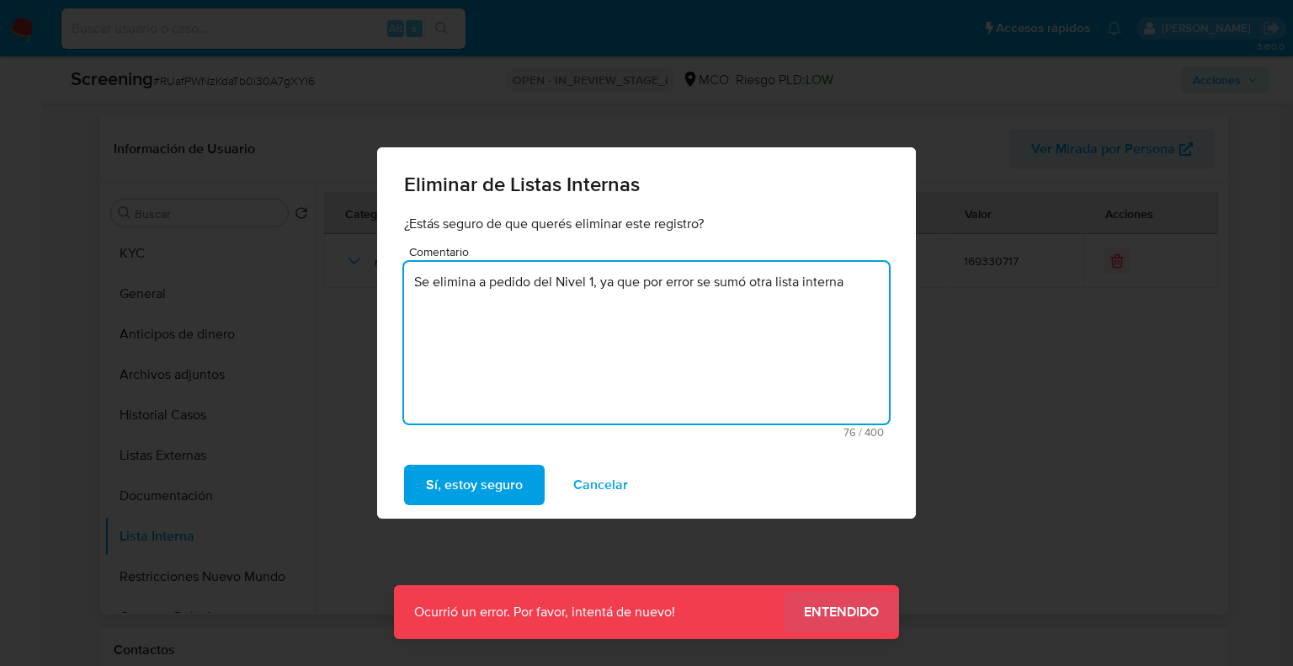
click at [806, 612] on span "Entendido" at bounding box center [841, 612] width 75 height 0
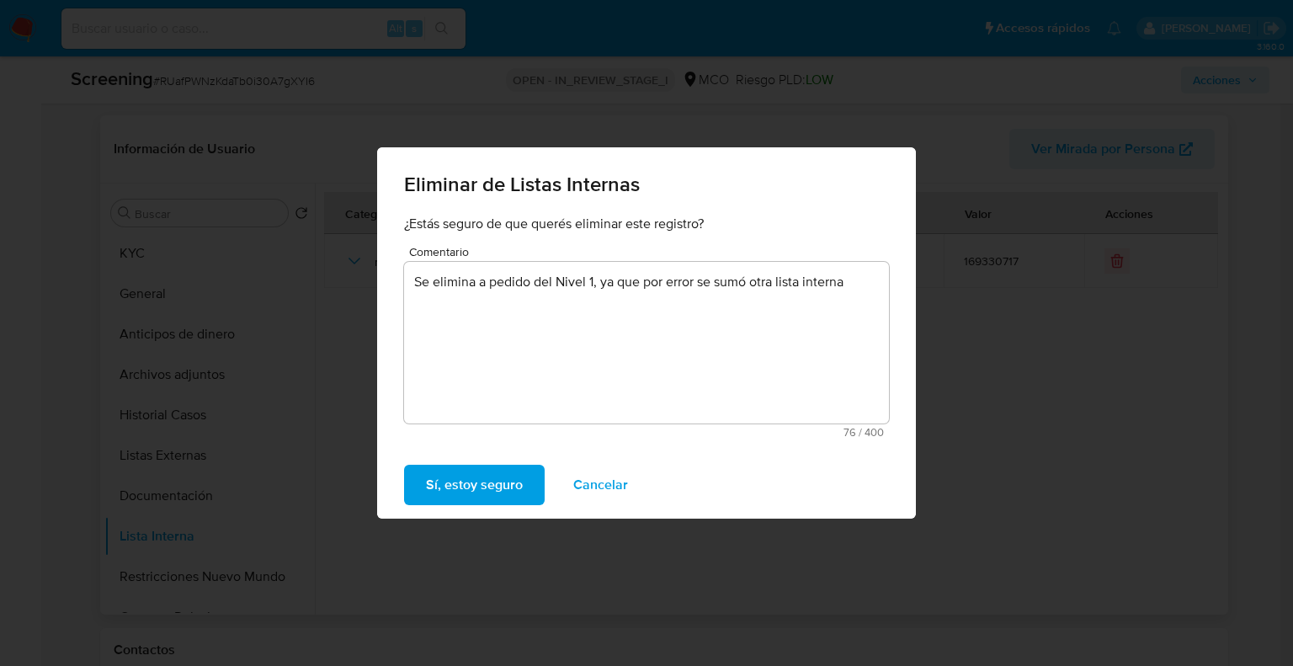
click at [528, 487] on button "Sí, estoy seguro" at bounding box center [474, 485] width 141 height 40
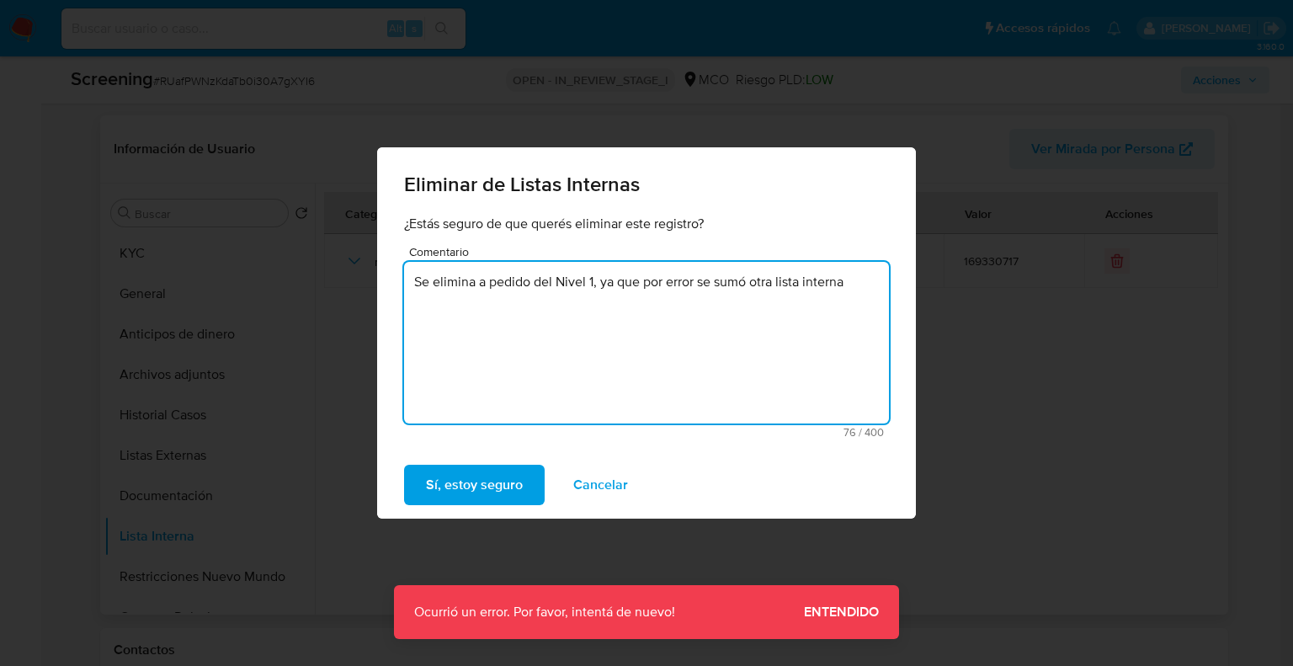
drag, startPoint x: 852, startPoint y: 284, endPoint x: 395, endPoint y: 274, distance: 457.1
click at [395, 274] on div "¿Estás seguro de que querés eliminar este registro? Comentario Se elimina a ped…" at bounding box center [646, 333] width 539 height 237
click at [584, 480] on span "Cancelar" at bounding box center [600, 484] width 55 height 37
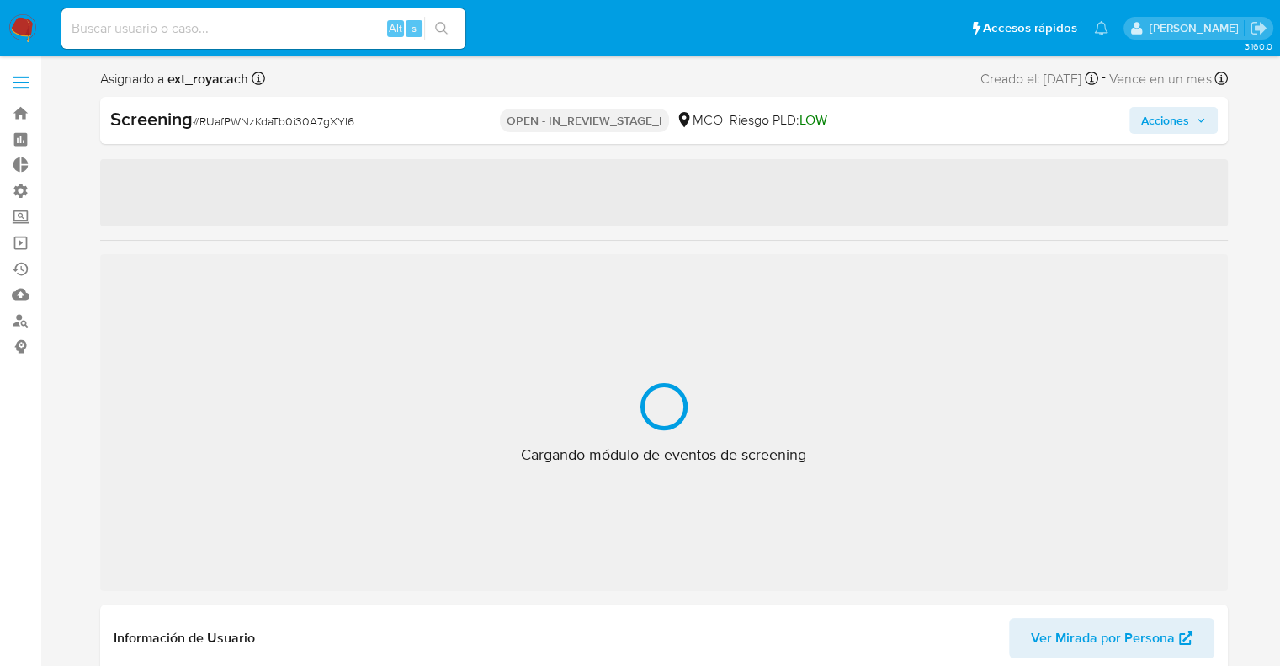
select select "10"
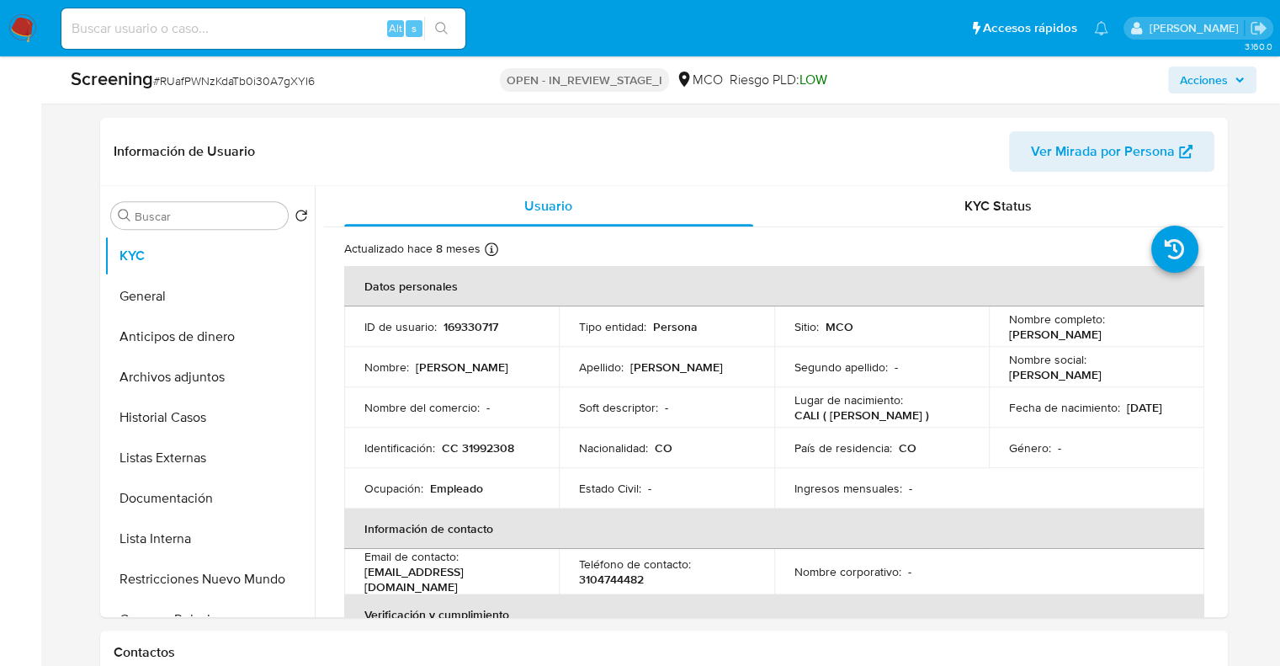
scroll to position [673, 0]
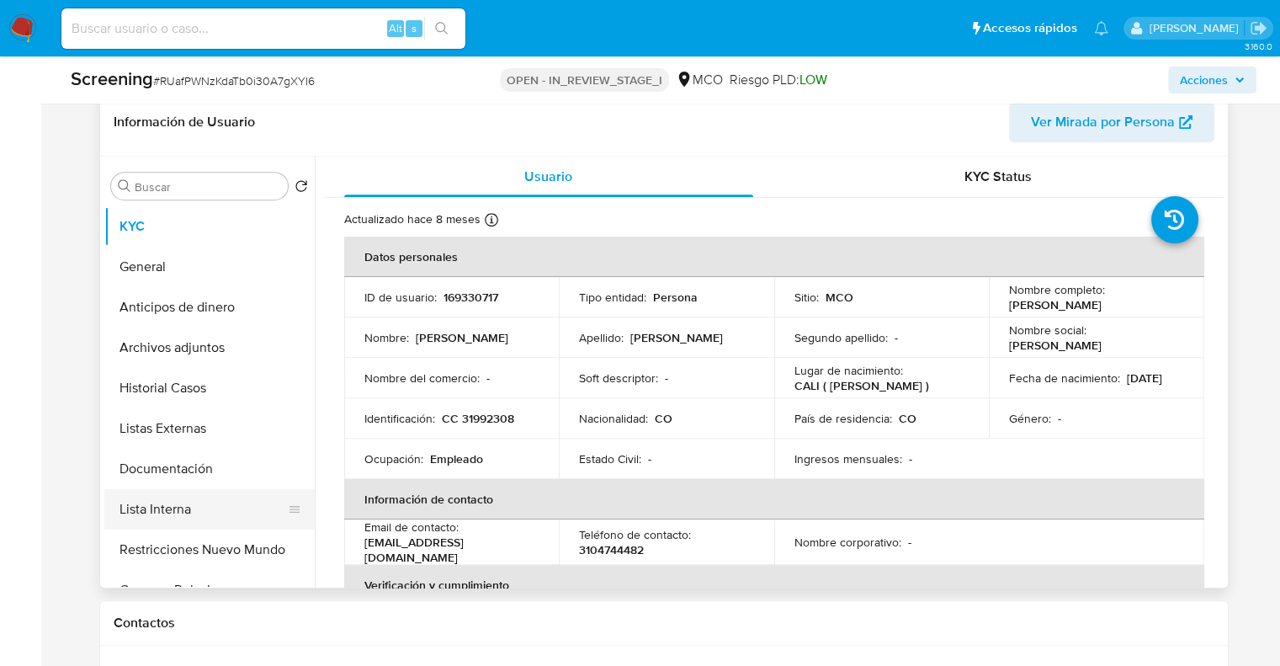
click at [237, 514] on button "Lista Interna" at bounding box center [202, 509] width 197 height 40
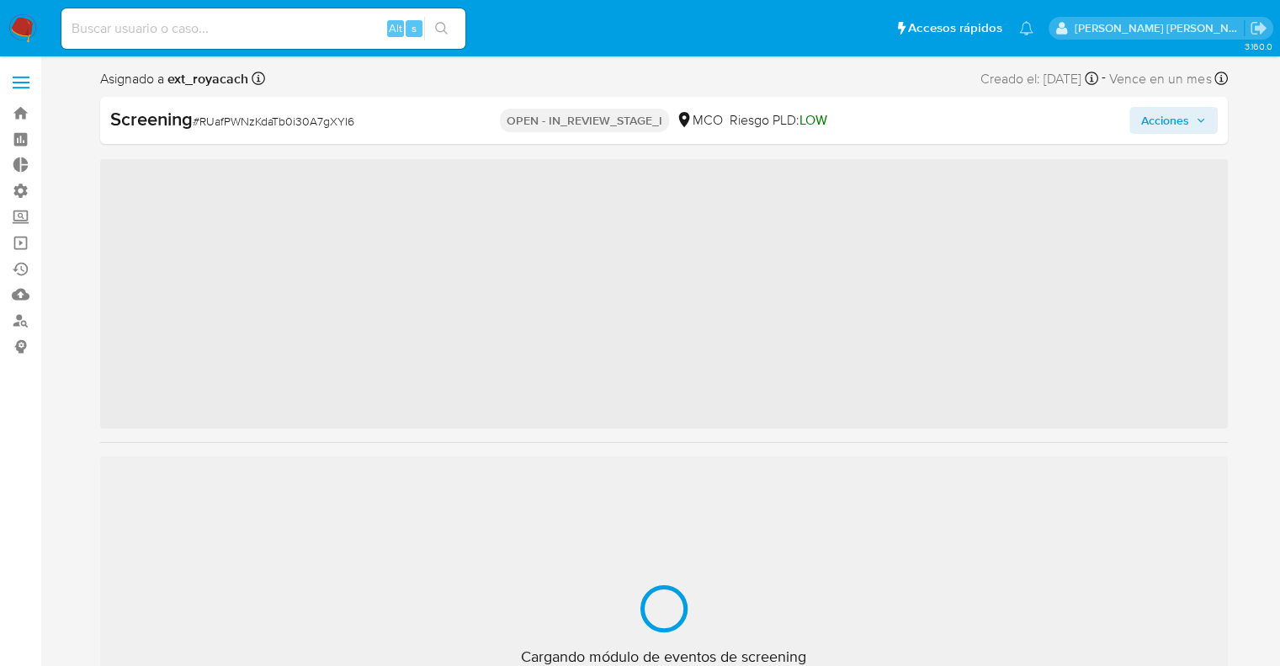
click at [874, 30] on ul "Pausado Ver notificaciones Alt s Accesos rápidos Presiona las siguientes teclas…" at bounding box center [547, 28] width 989 height 42
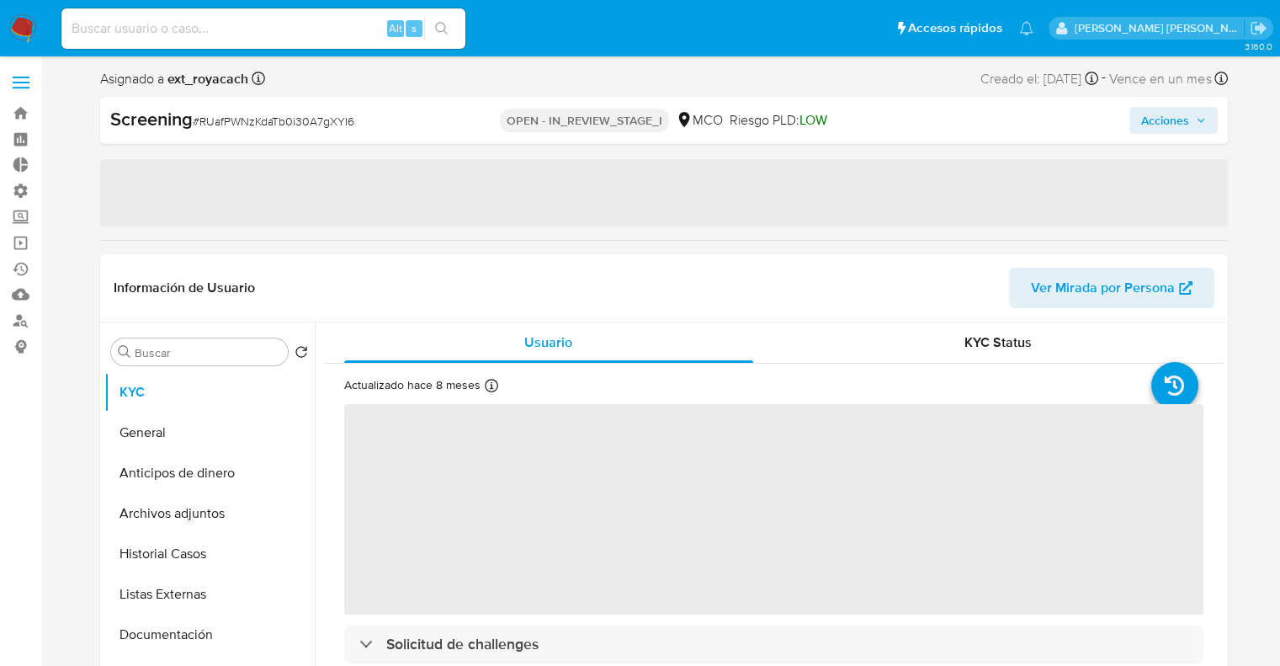
select select "10"
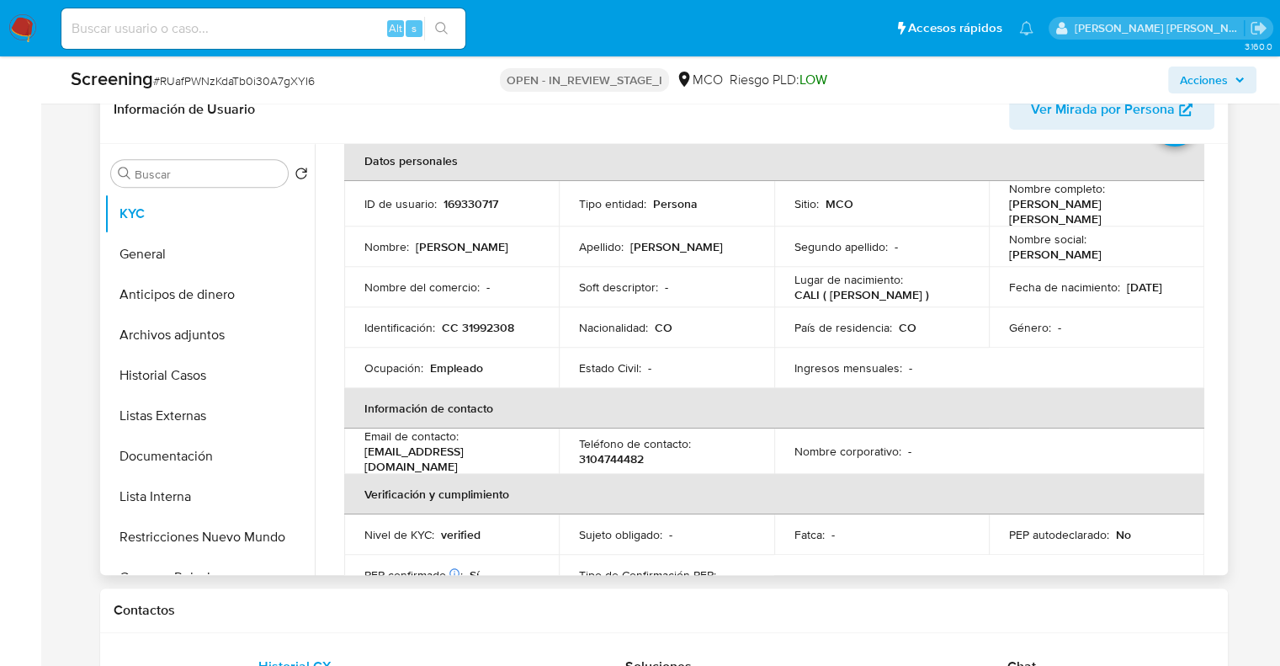
scroll to position [758, 0]
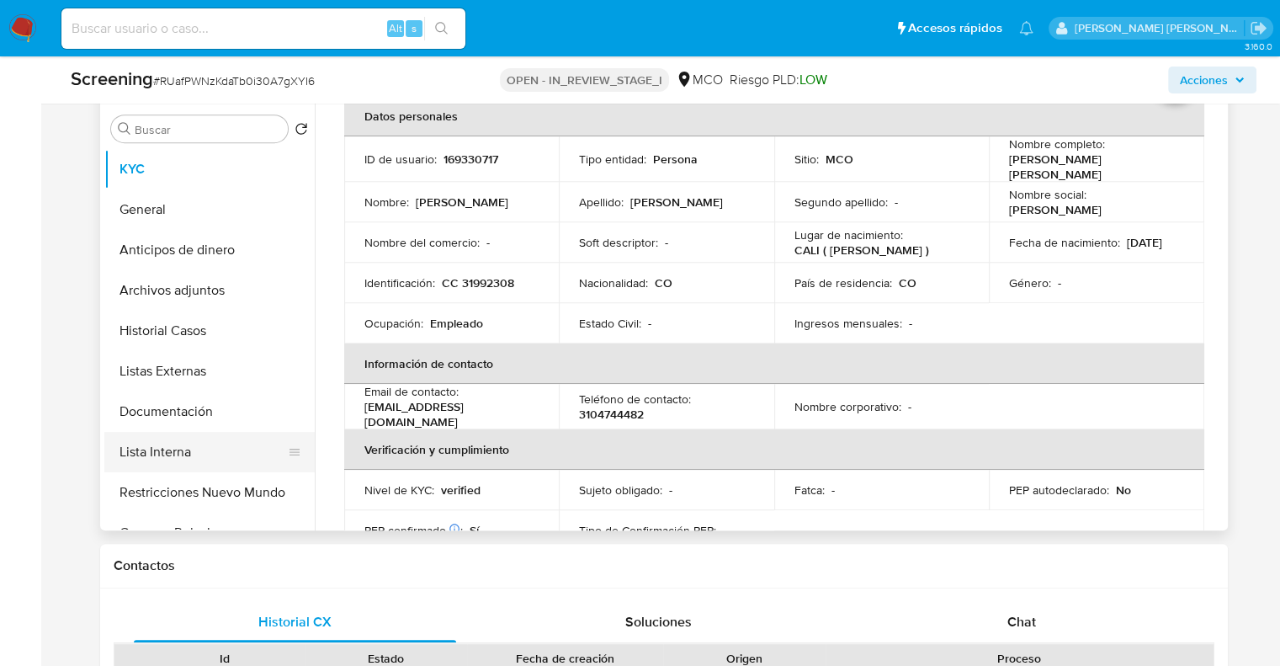
click at [243, 442] on button "Lista Interna" at bounding box center [202, 452] width 197 height 40
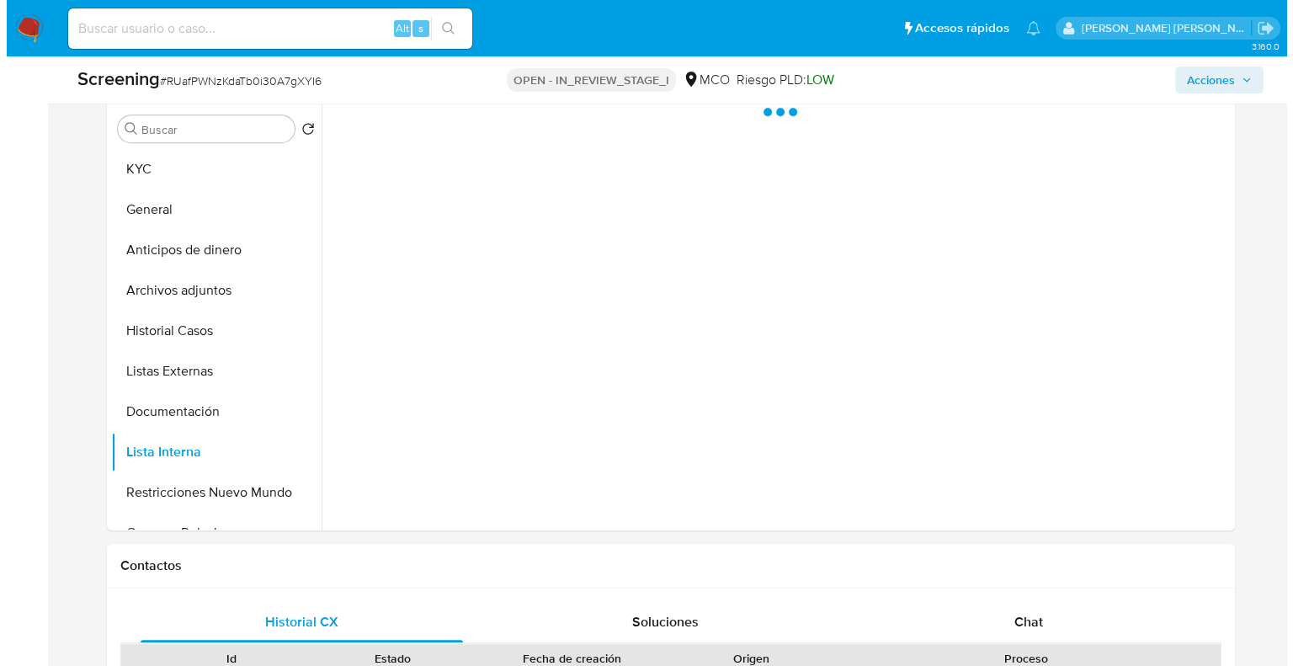
scroll to position [0, 0]
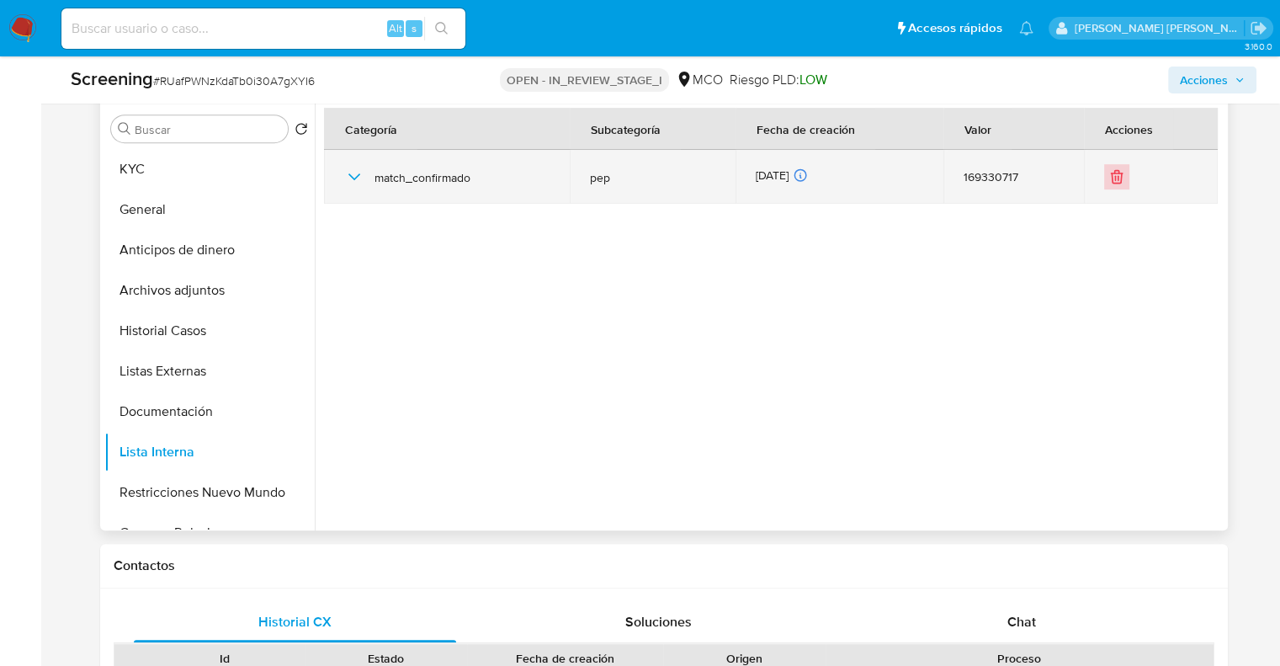
click at [1117, 184] on icon "Eliminar" at bounding box center [1117, 176] width 17 height 17
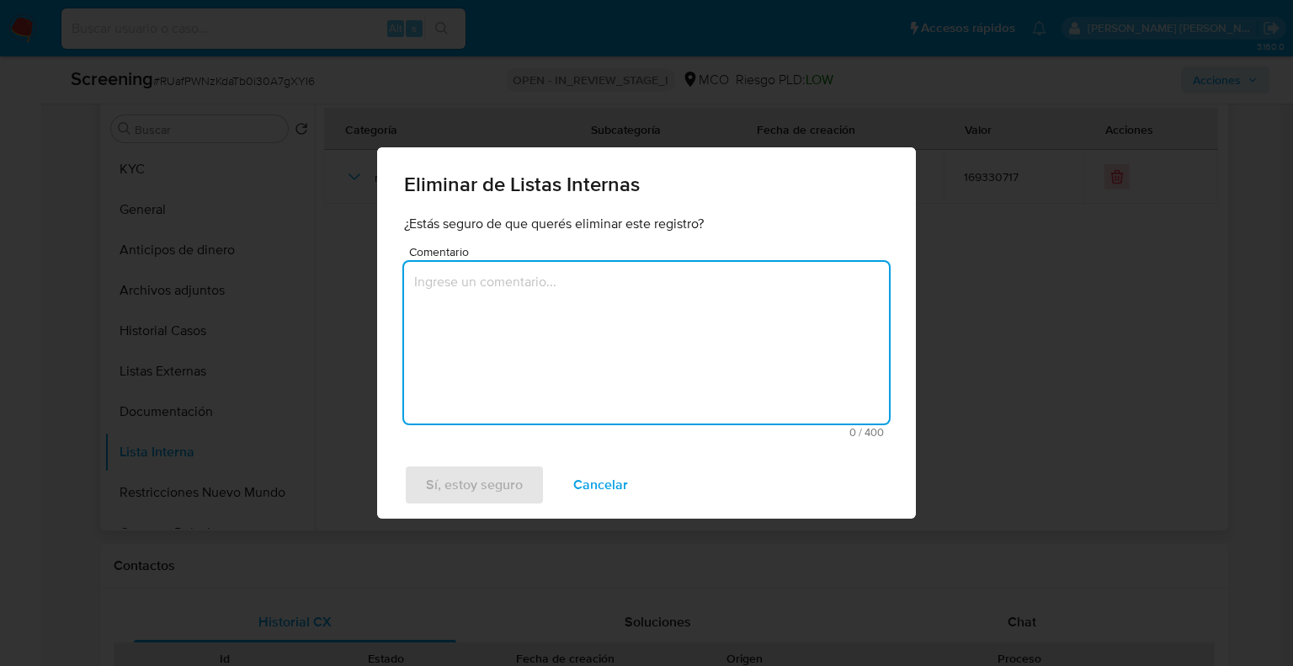
click at [791, 279] on textarea "Comentario" at bounding box center [646, 343] width 485 height 162
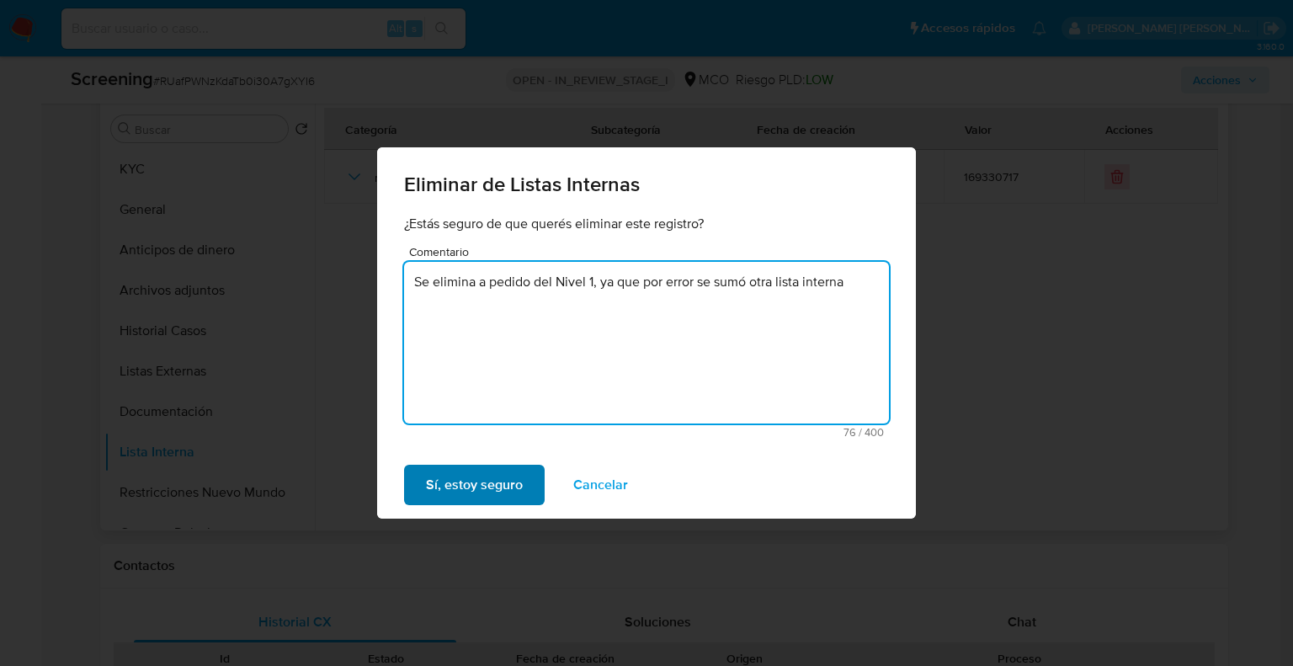
type textarea "Se elimina a pedido del Nivel 1, ya que por error se sumó otra lista interna"
click at [518, 497] on span "Sí, estoy seguro" at bounding box center [474, 484] width 97 height 37
